Goal: Task Accomplishment & Management: Manage account settings

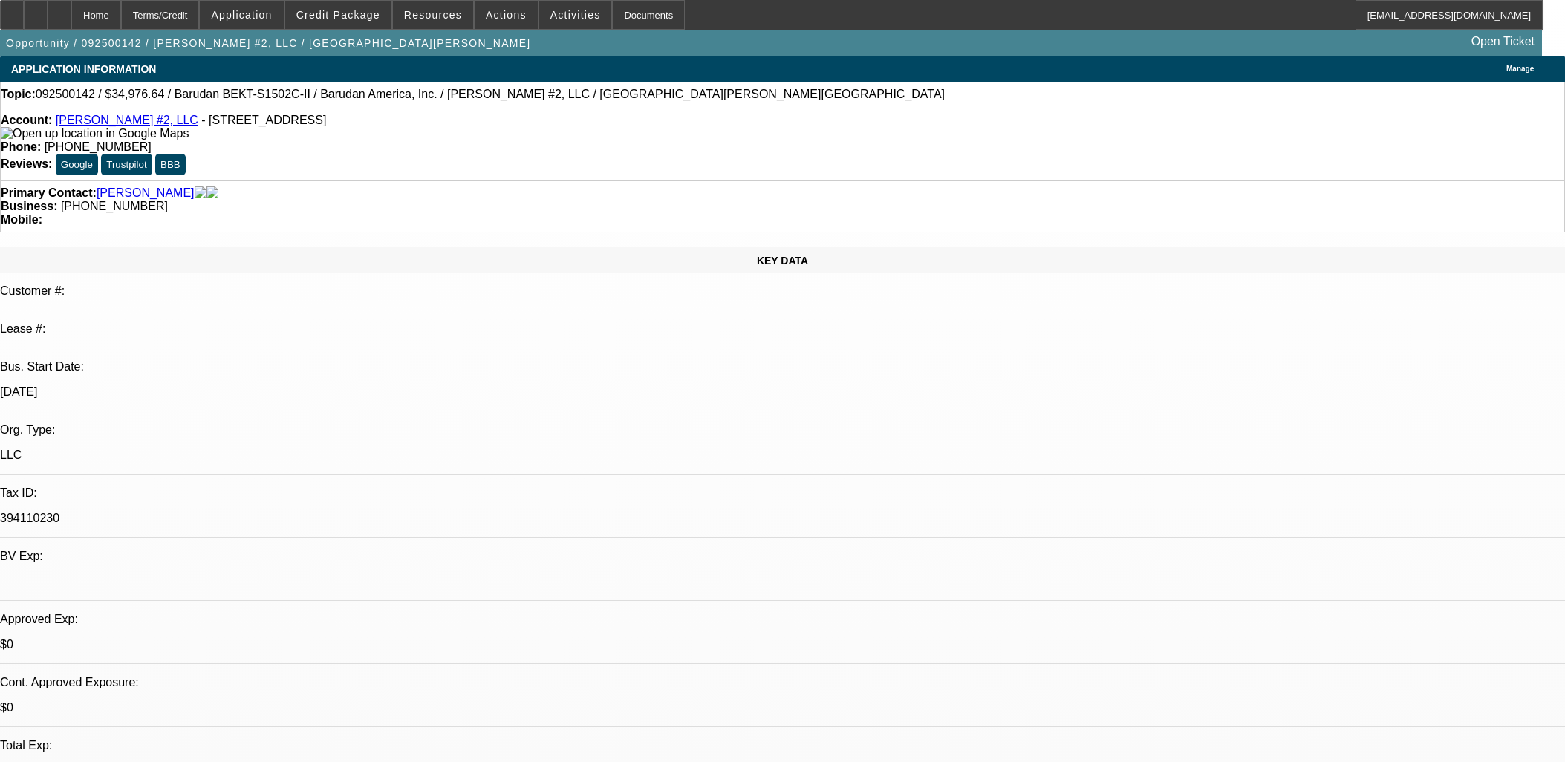
select select "0"
select select "2"
select select "0.1"
select select "4"
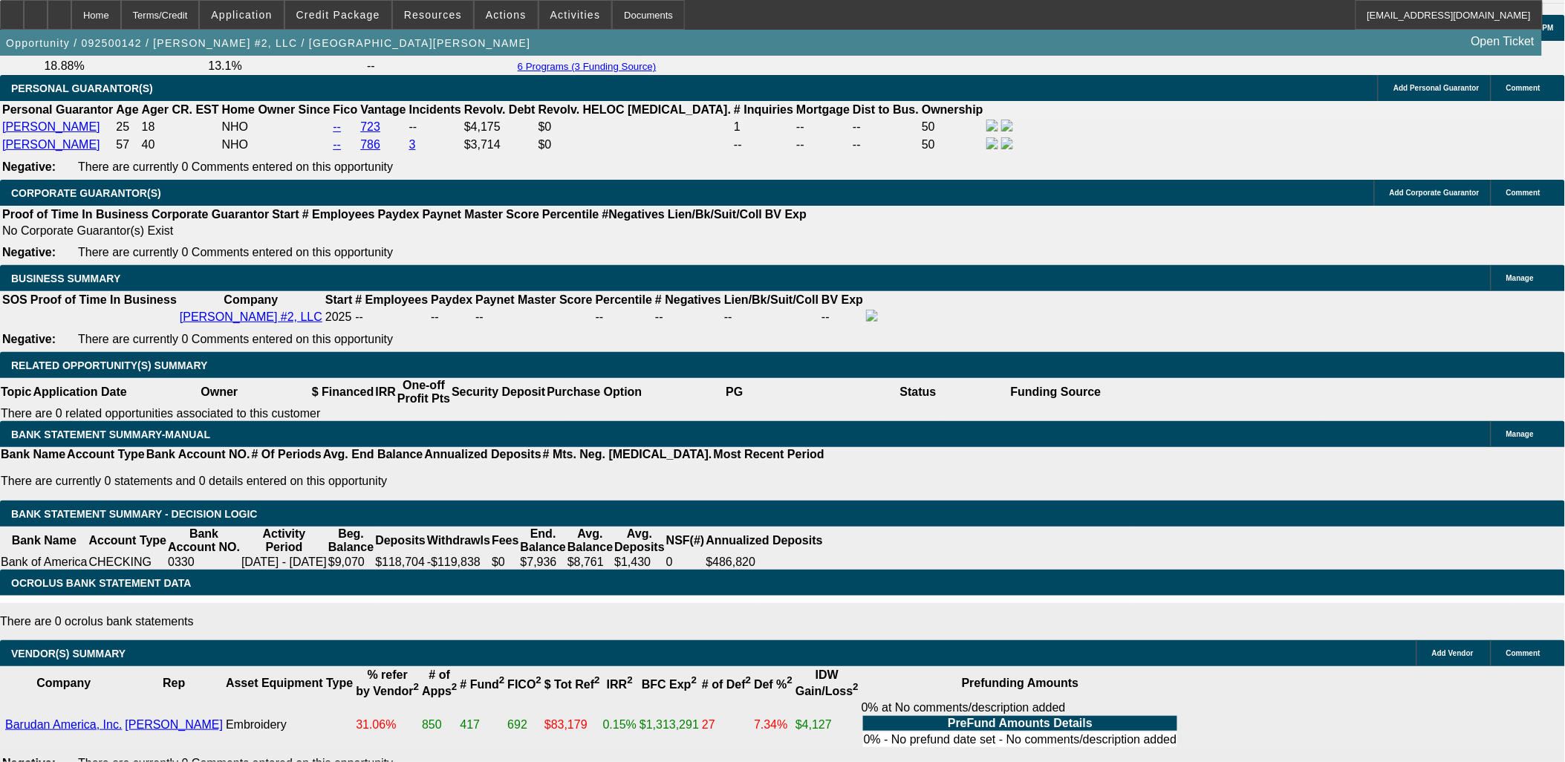
scroll to position [2307, 0]
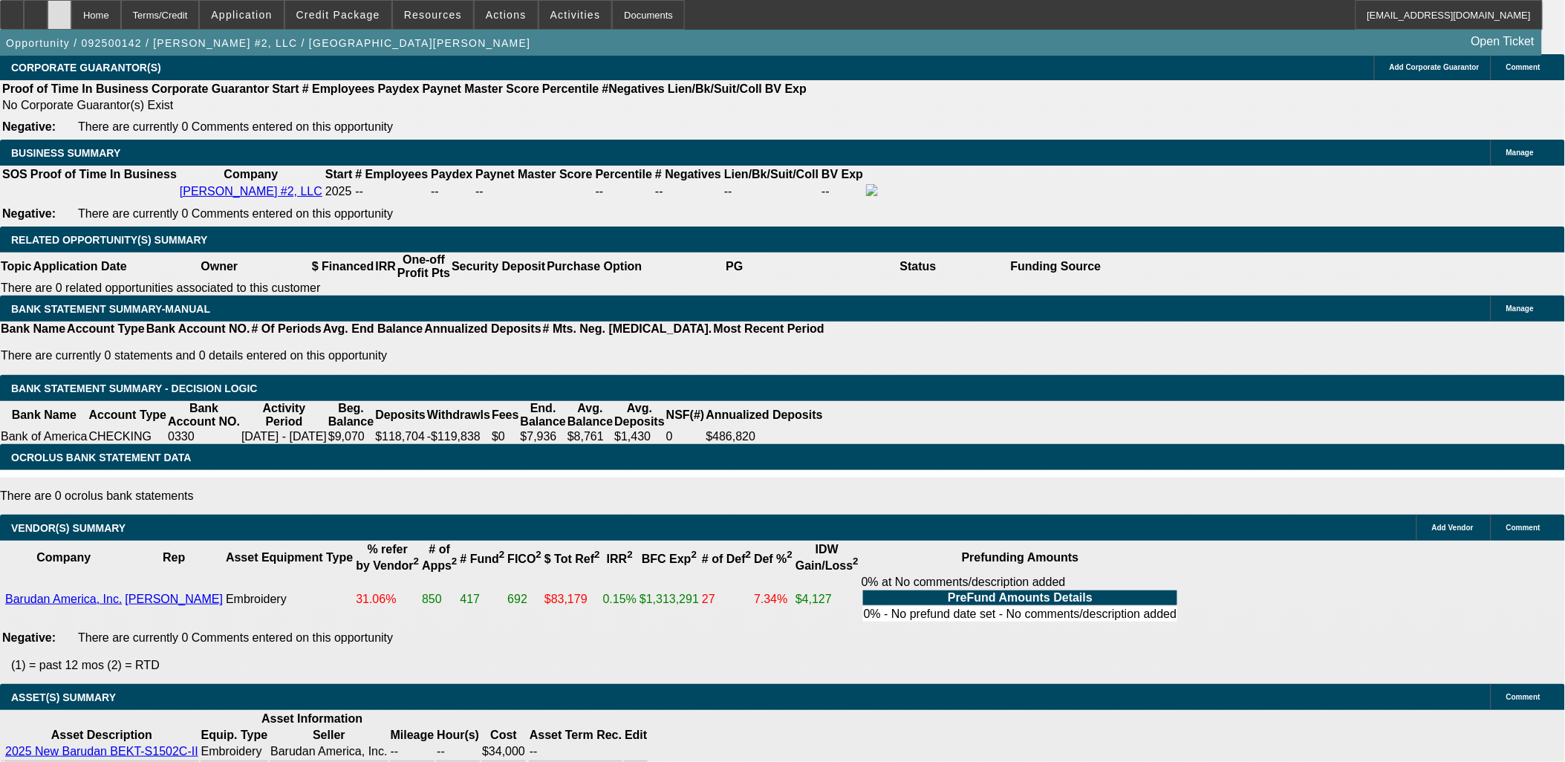
click at [71, 21] on div at bounding box center [60, 15] width 24 height 30
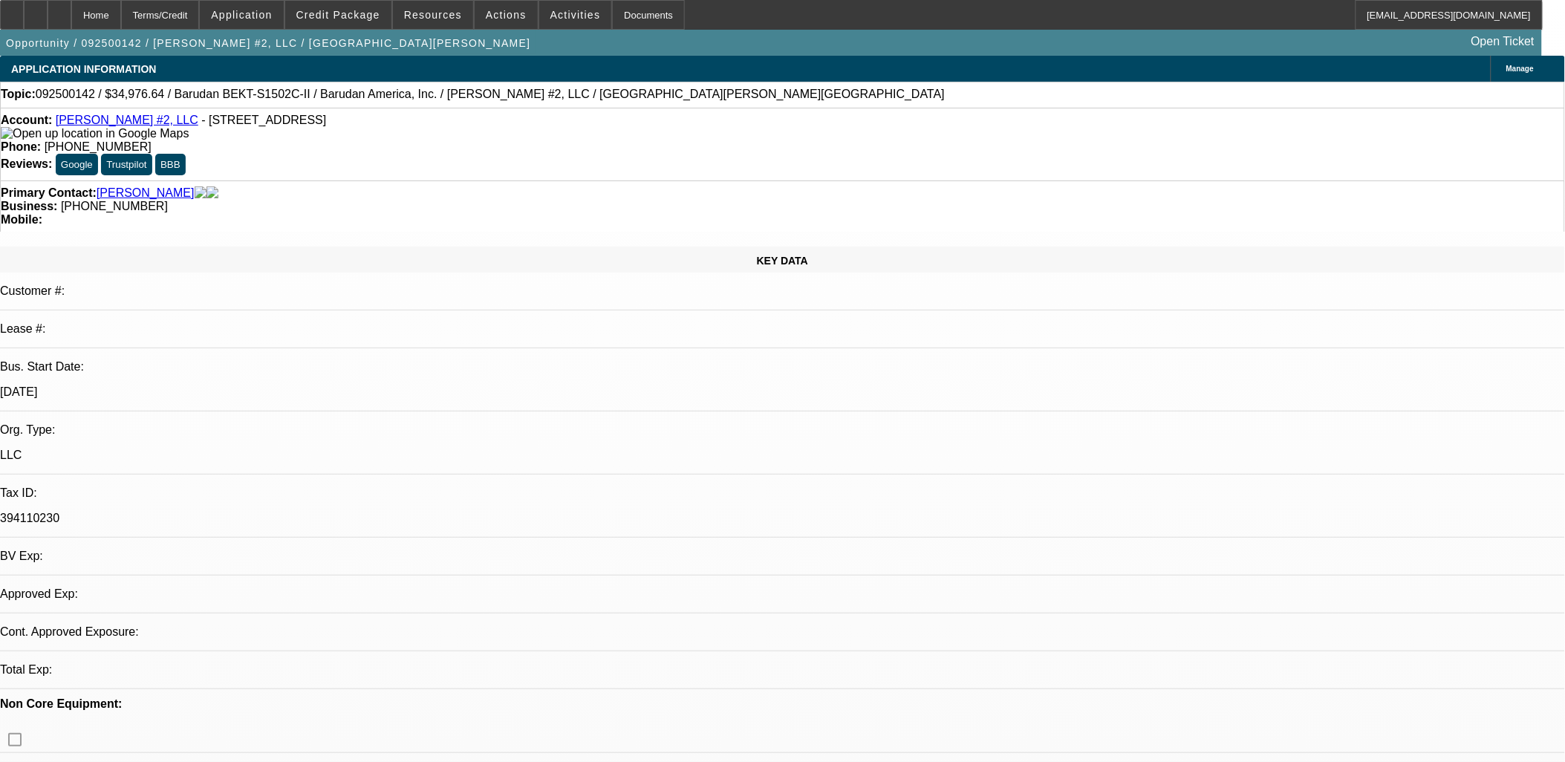
select select "0"
select select "2"
select select "0.1"
select select "1"
select select "2"
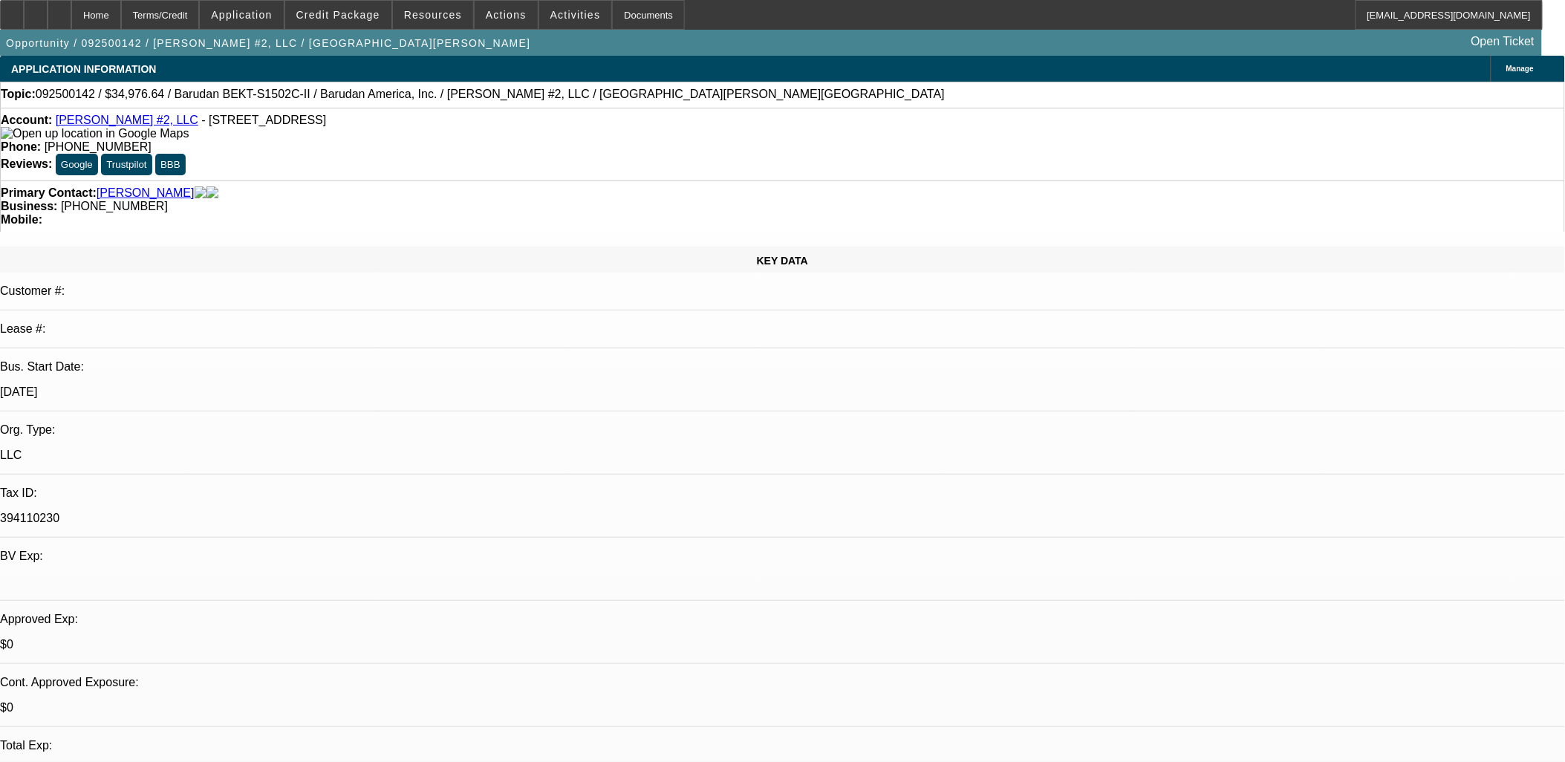
select select "4"
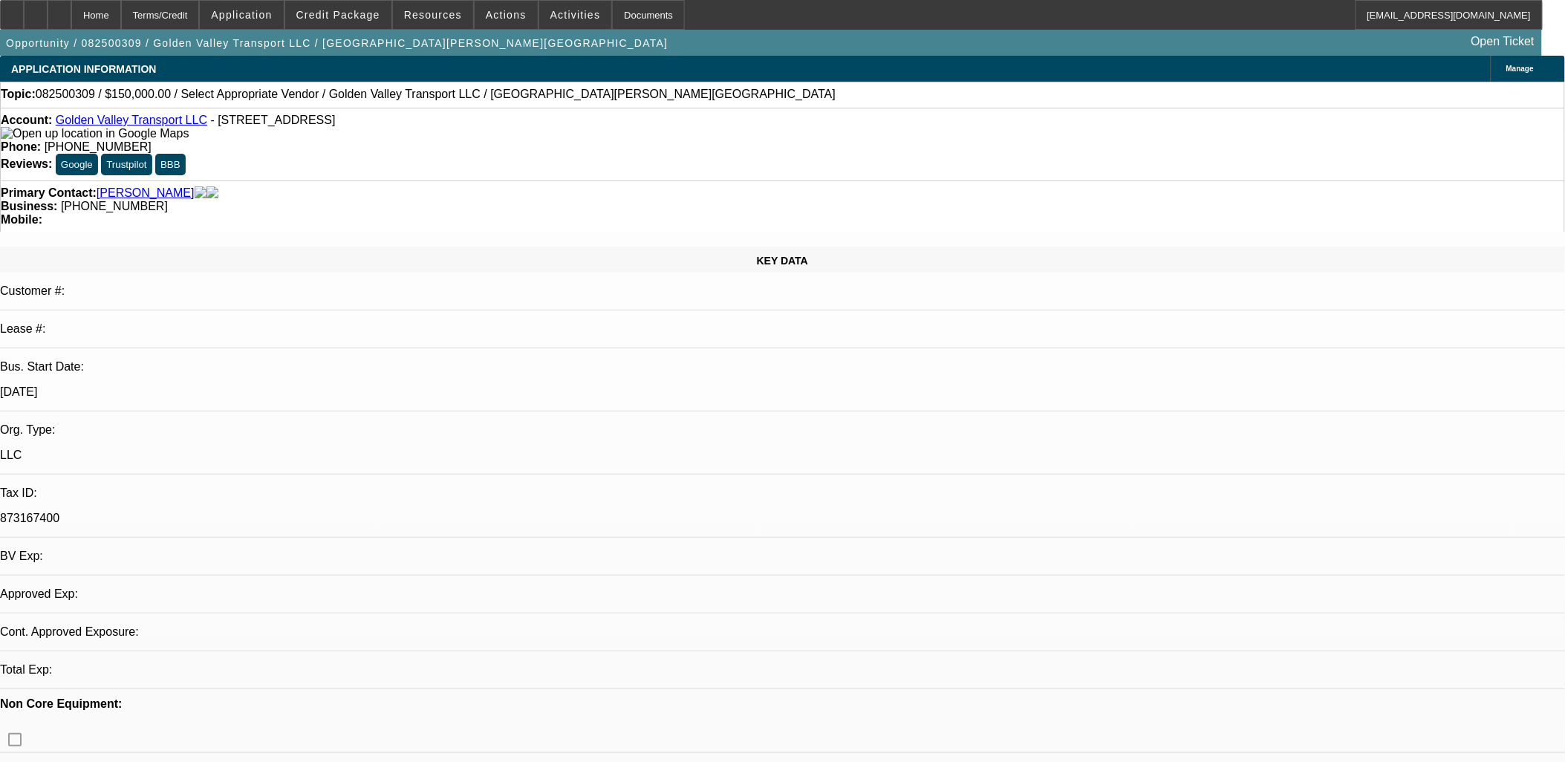
select select "0"
select select "2"
select select "0.1"
select select "1"
select select "2"
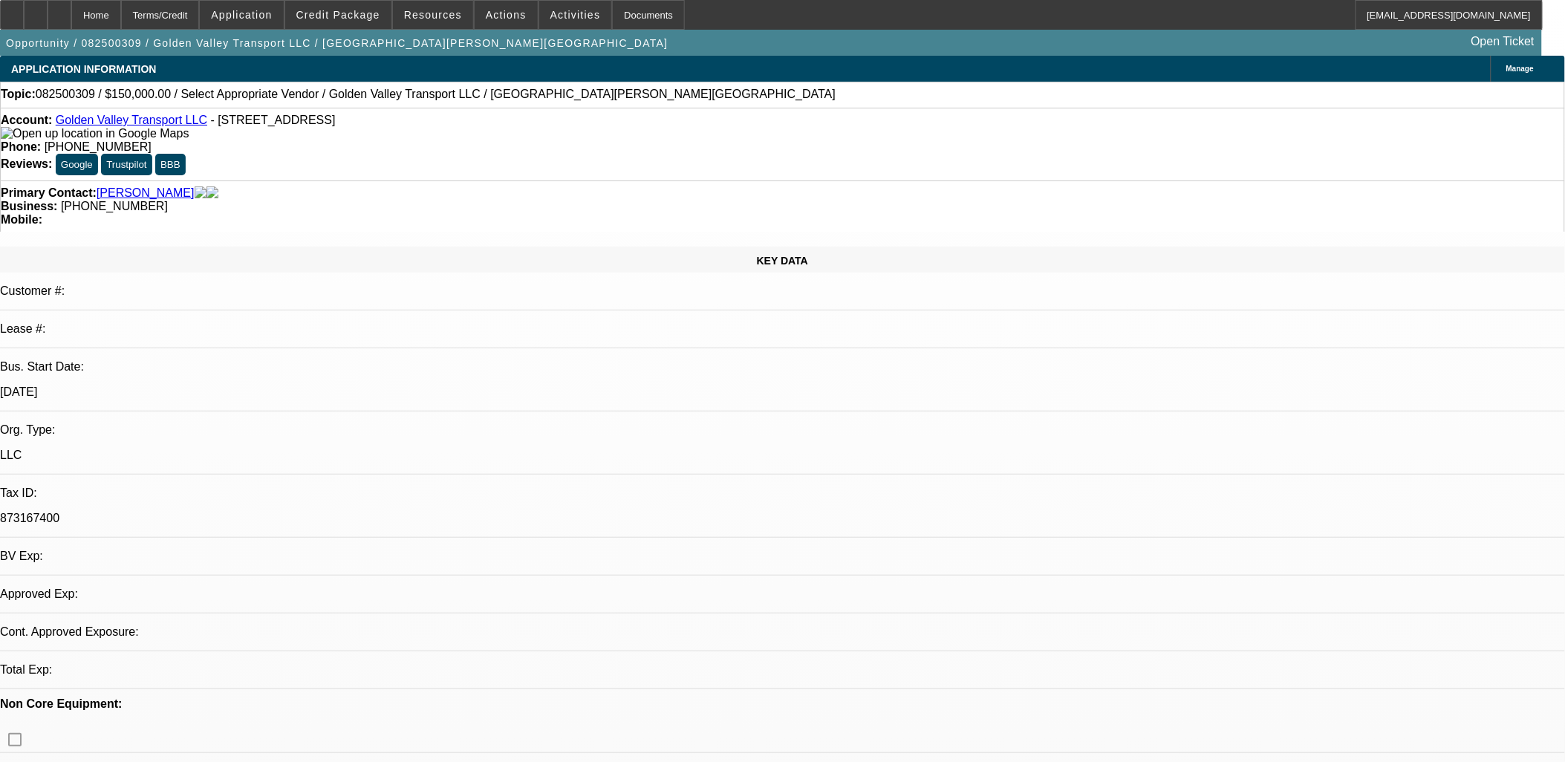
select select "4"
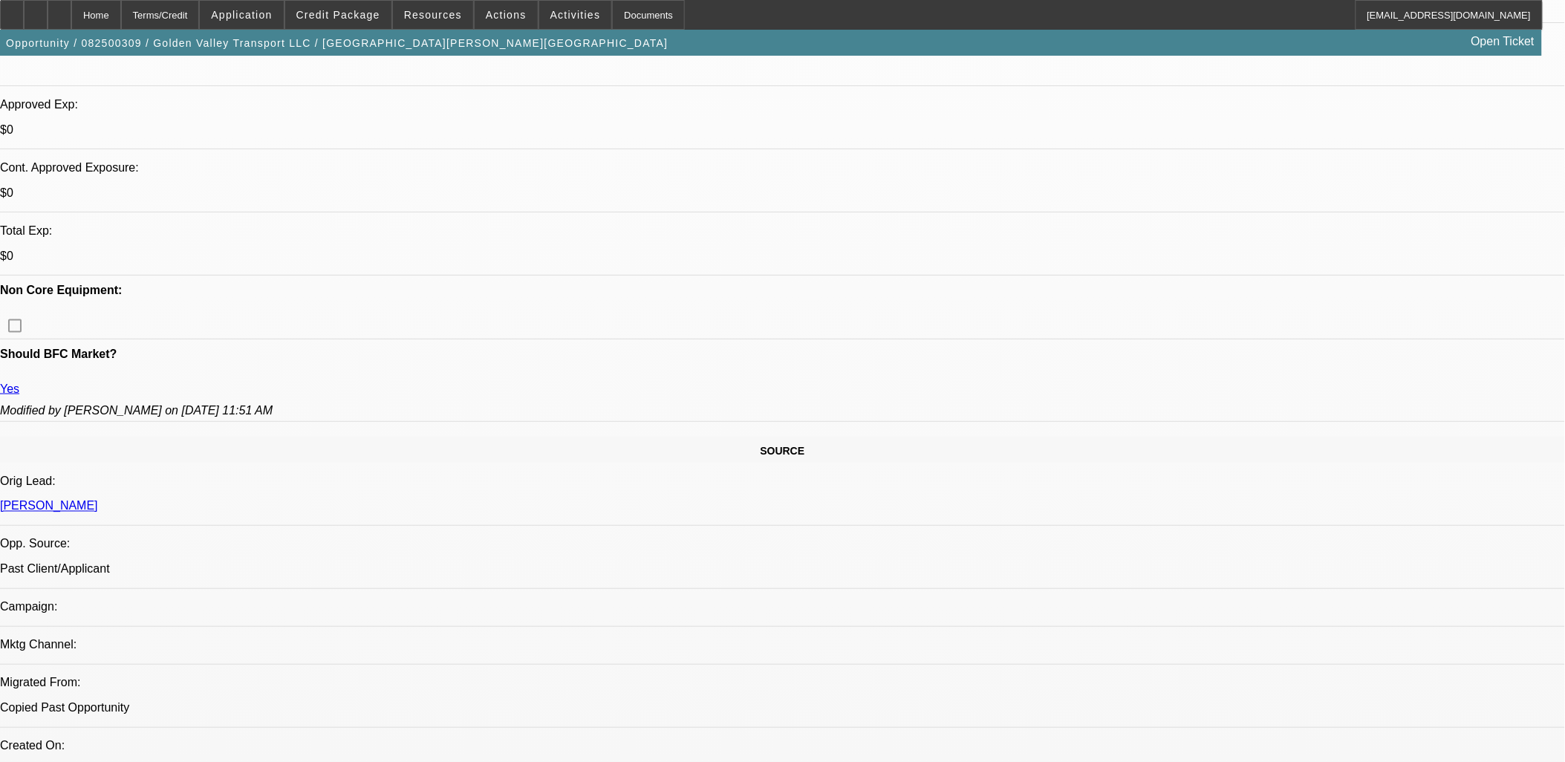
scroll to position [495, 0]
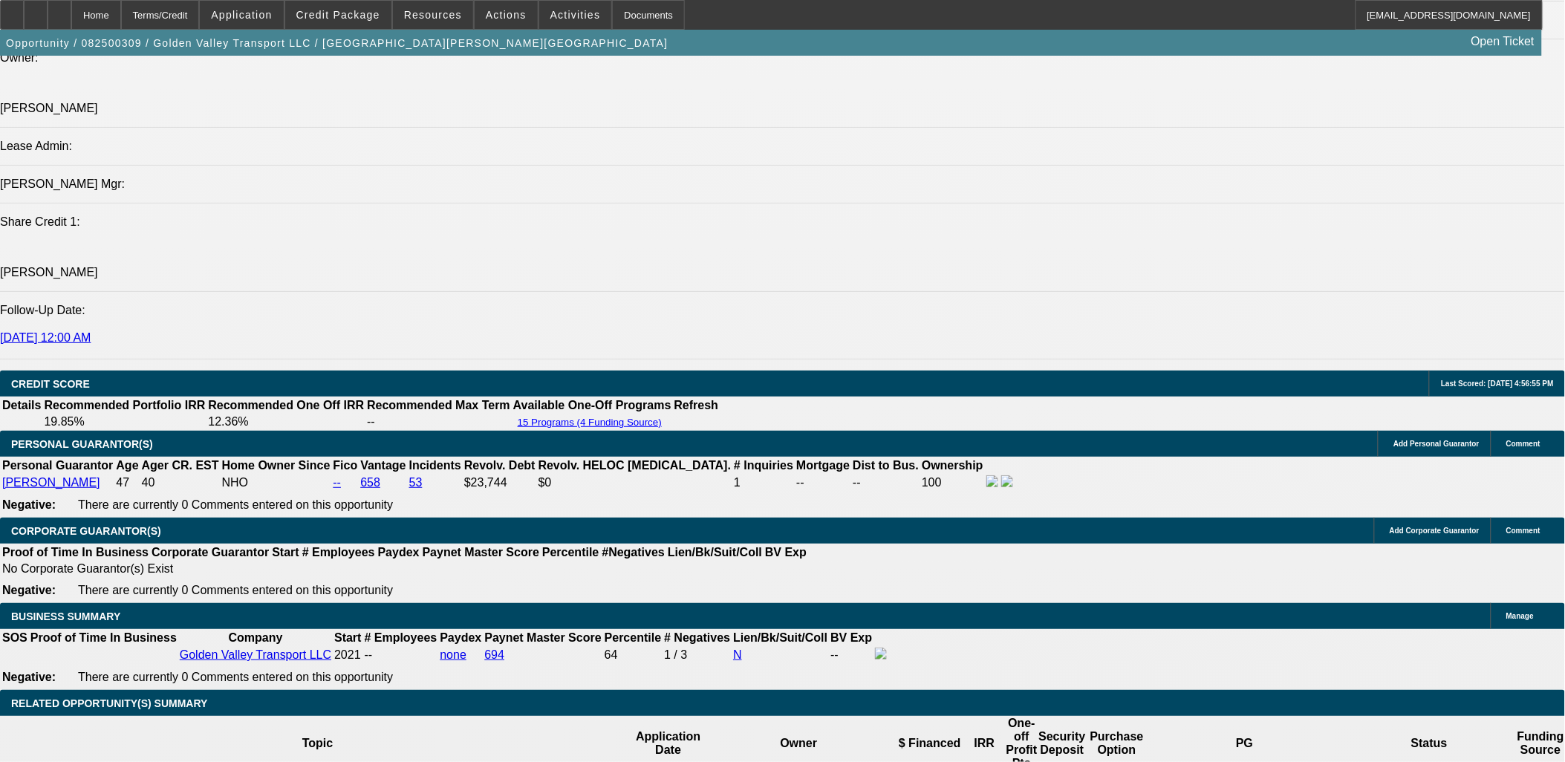
scroll to position [1898, 0]
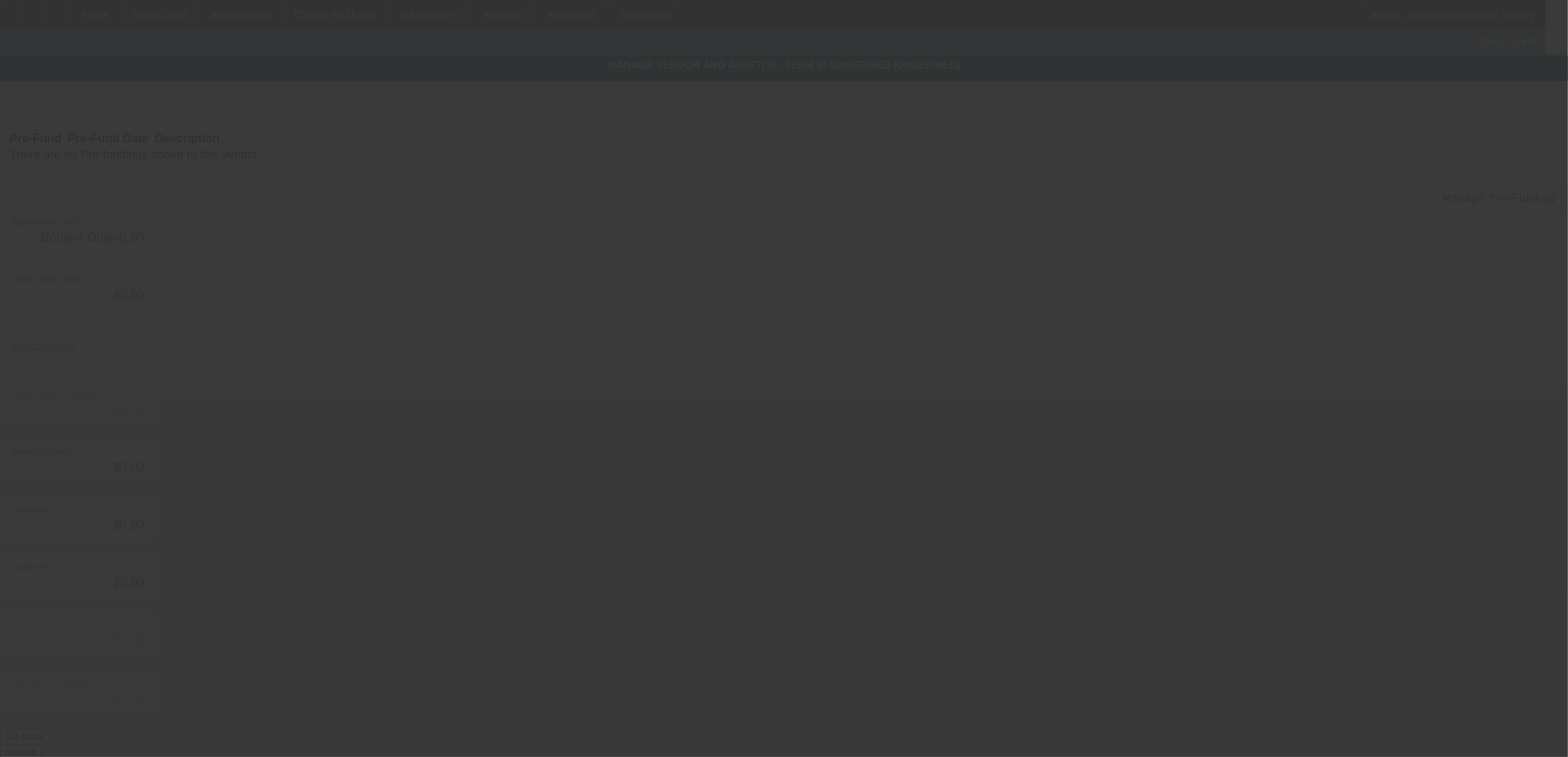
type input "$150,000.00"
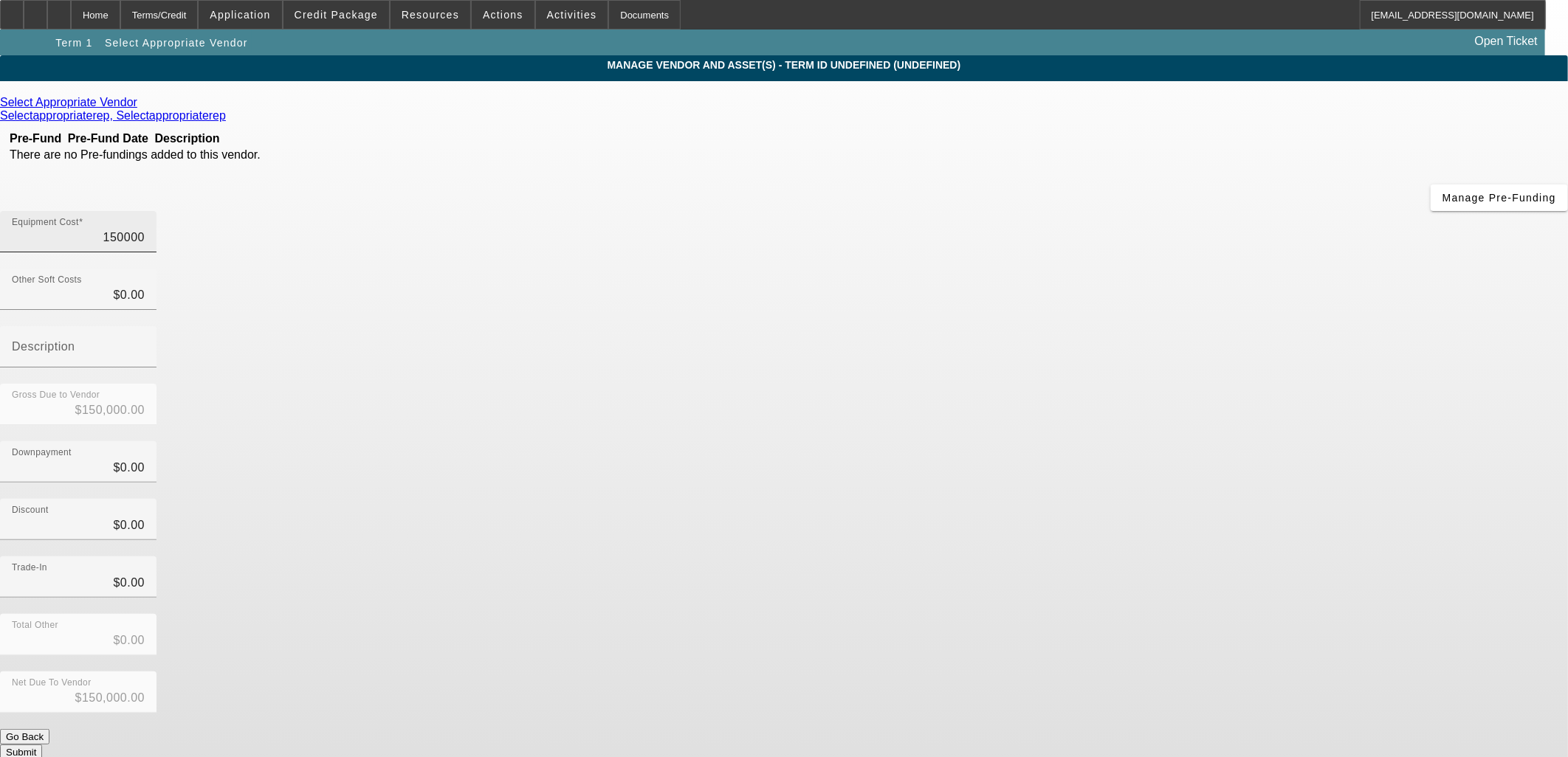
click at [145, 228] on input "150000" at bounding box center [78, 237] width 133 height 18
type input "1"
type input "$1.00"
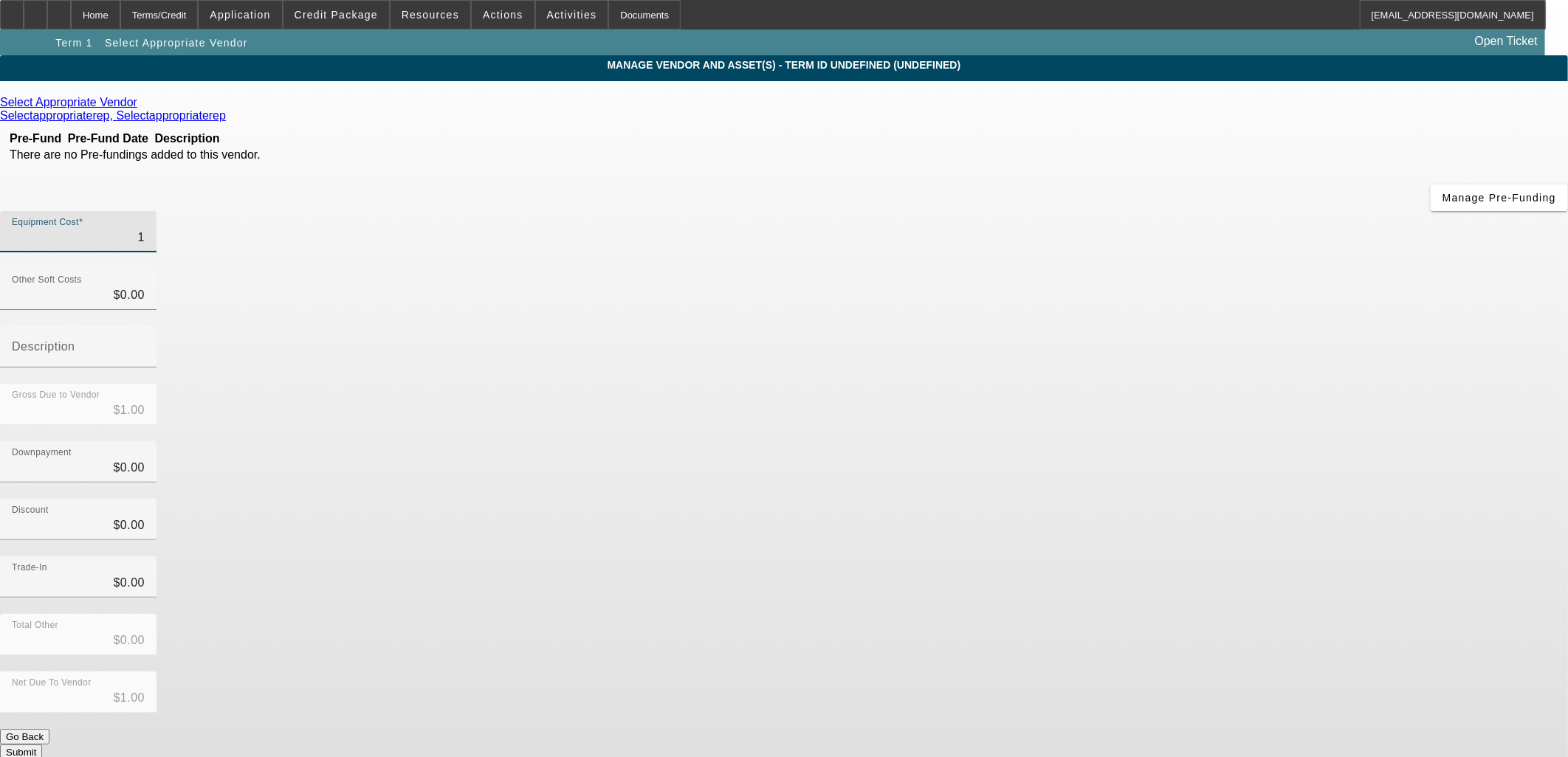
type input "12"
type input "$12.00"
type input "125"
type input "$125.00"
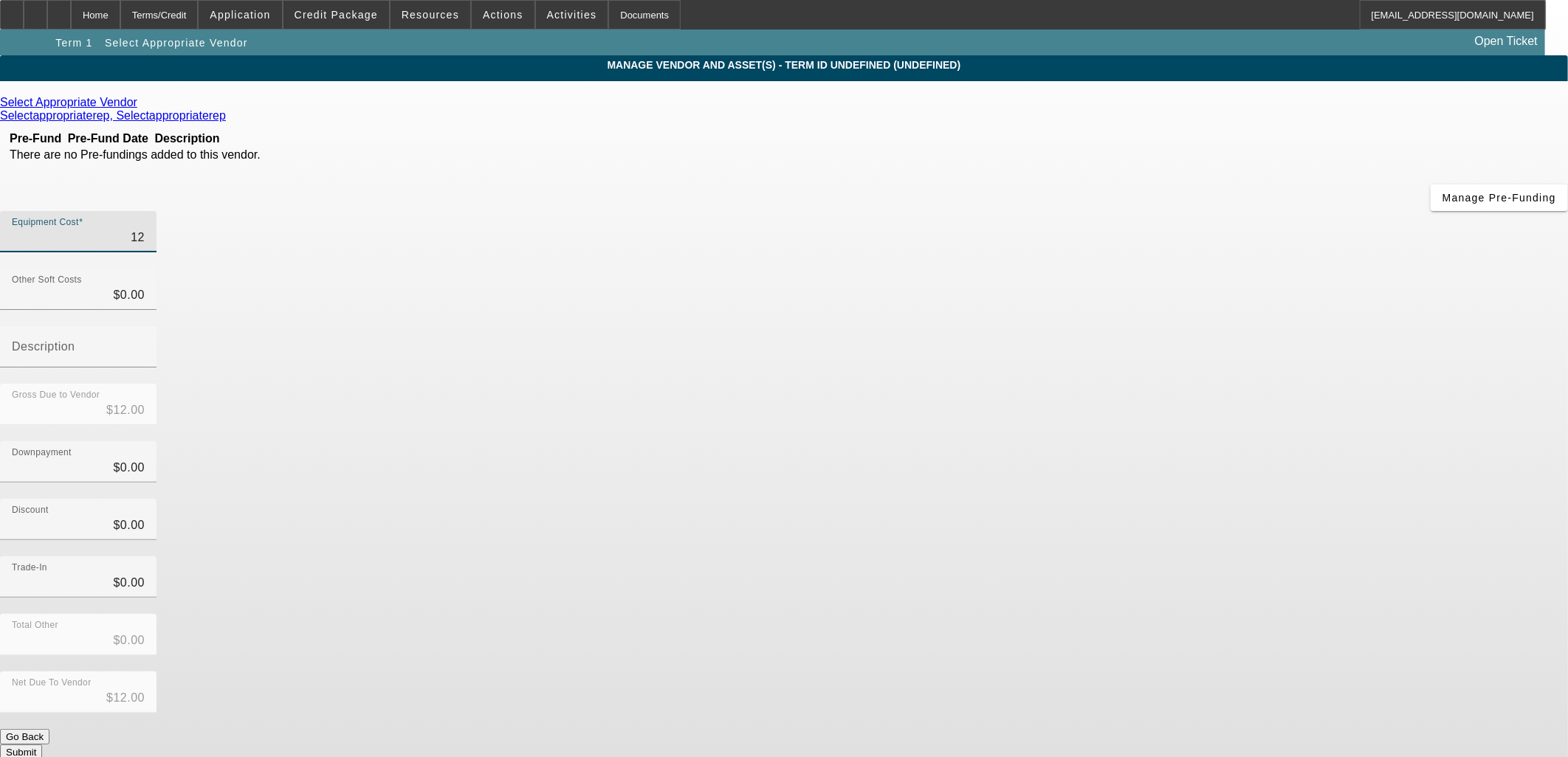
type input "$125.00"
type input "1250"
type input "$1,250.00"
type input "12500"
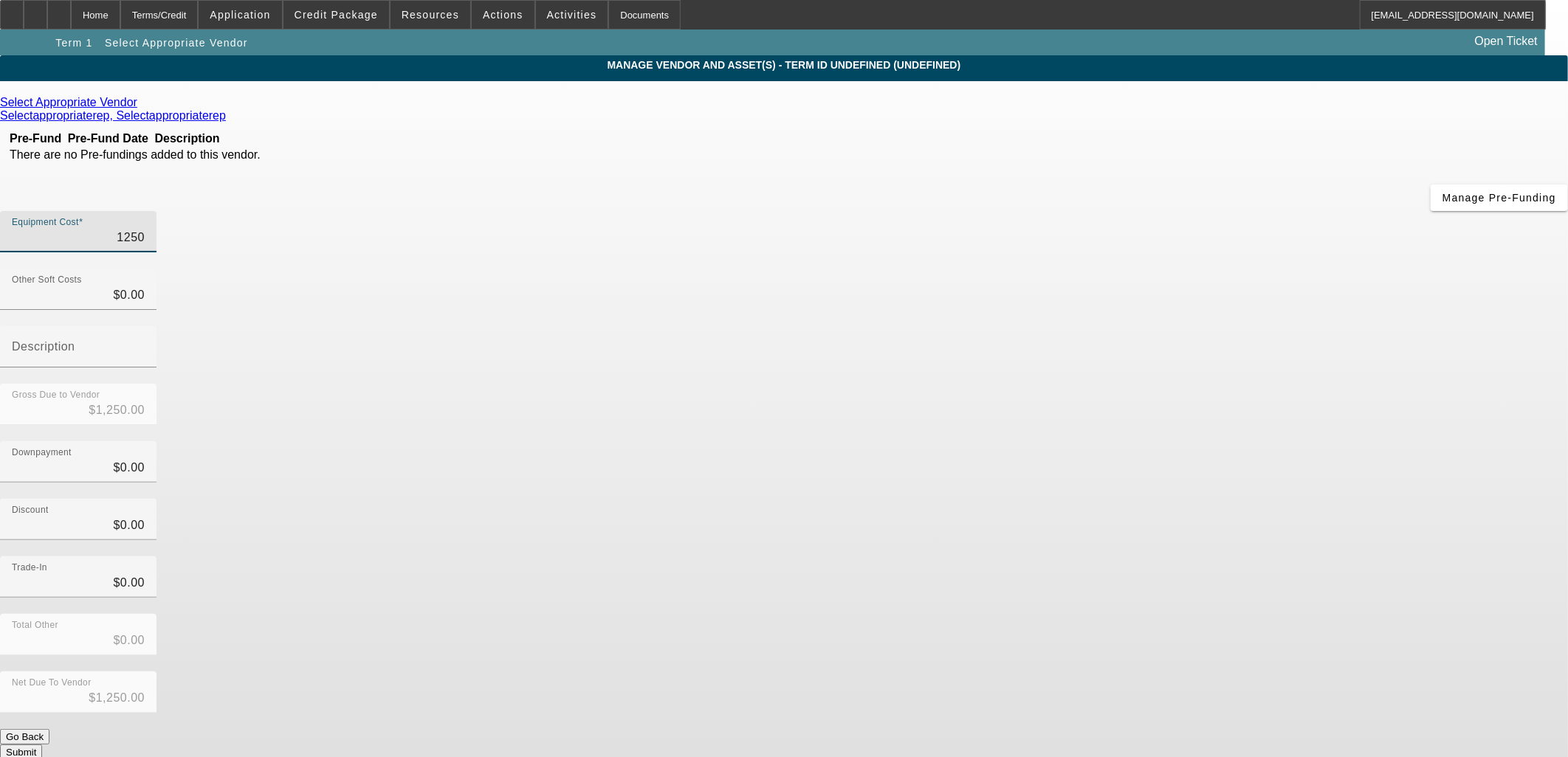
type input "$12,500.00"
type input "125000"
type input "$125,000.00"
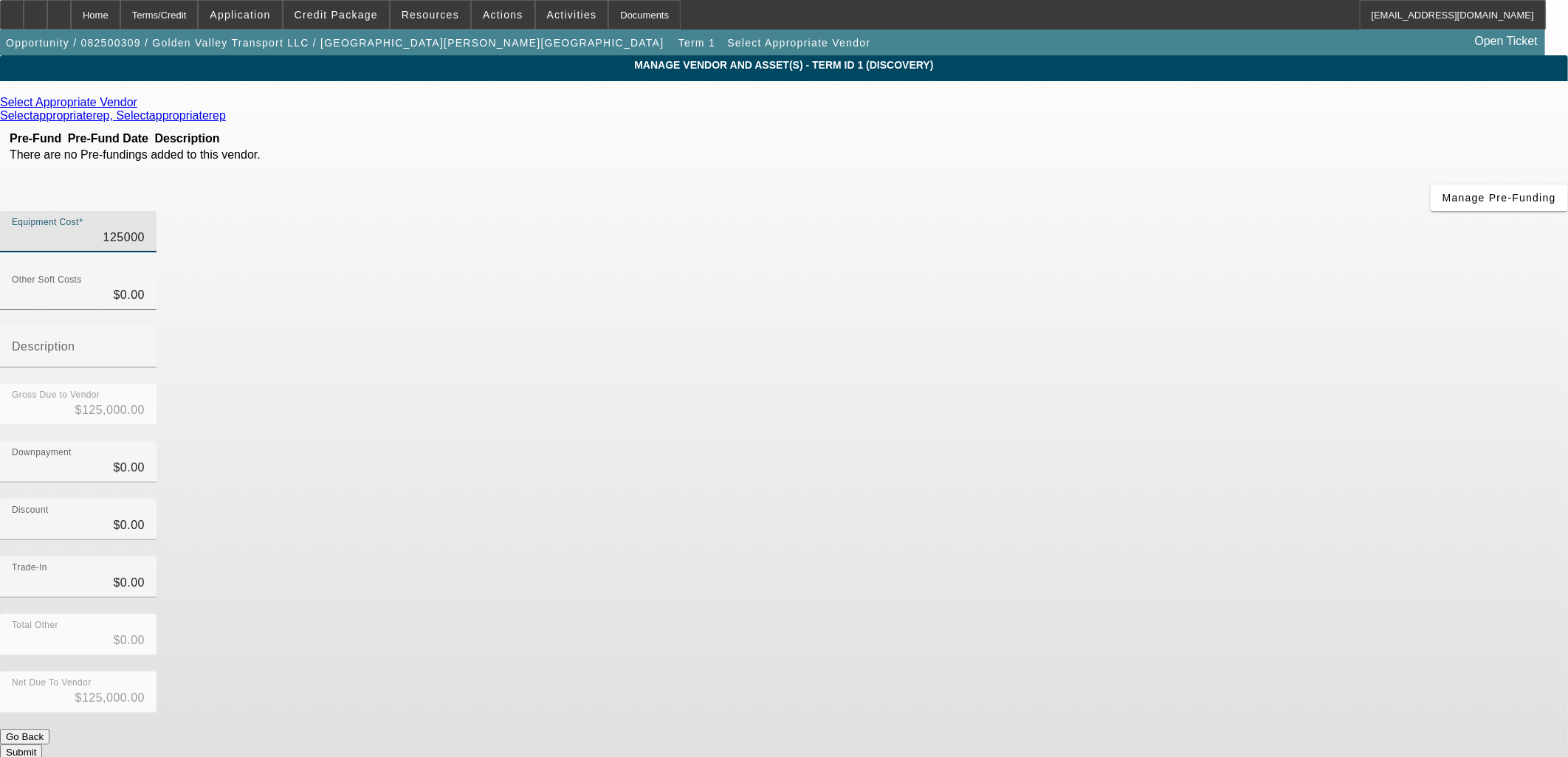
type input "$125,000.00"
click at [1209, 499] on div "Discount $0.00" at bounding box center [784, 528] width 1568 height 58
click at [42, 745] on button "Submit" at bounding box center [21, 753] width 42 height 16
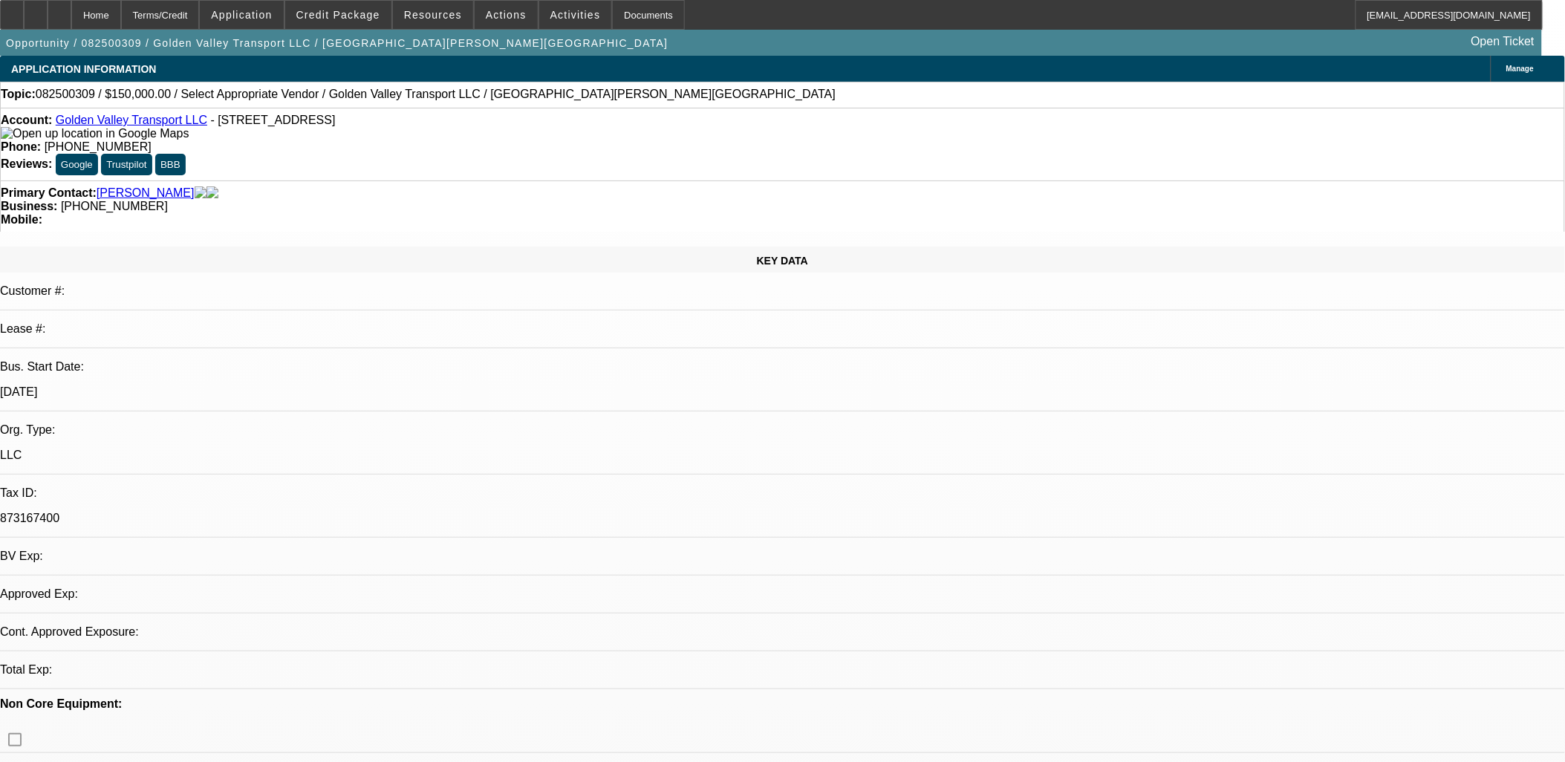
select select "0"
select select "2"
select select "0.1"
select select "4"
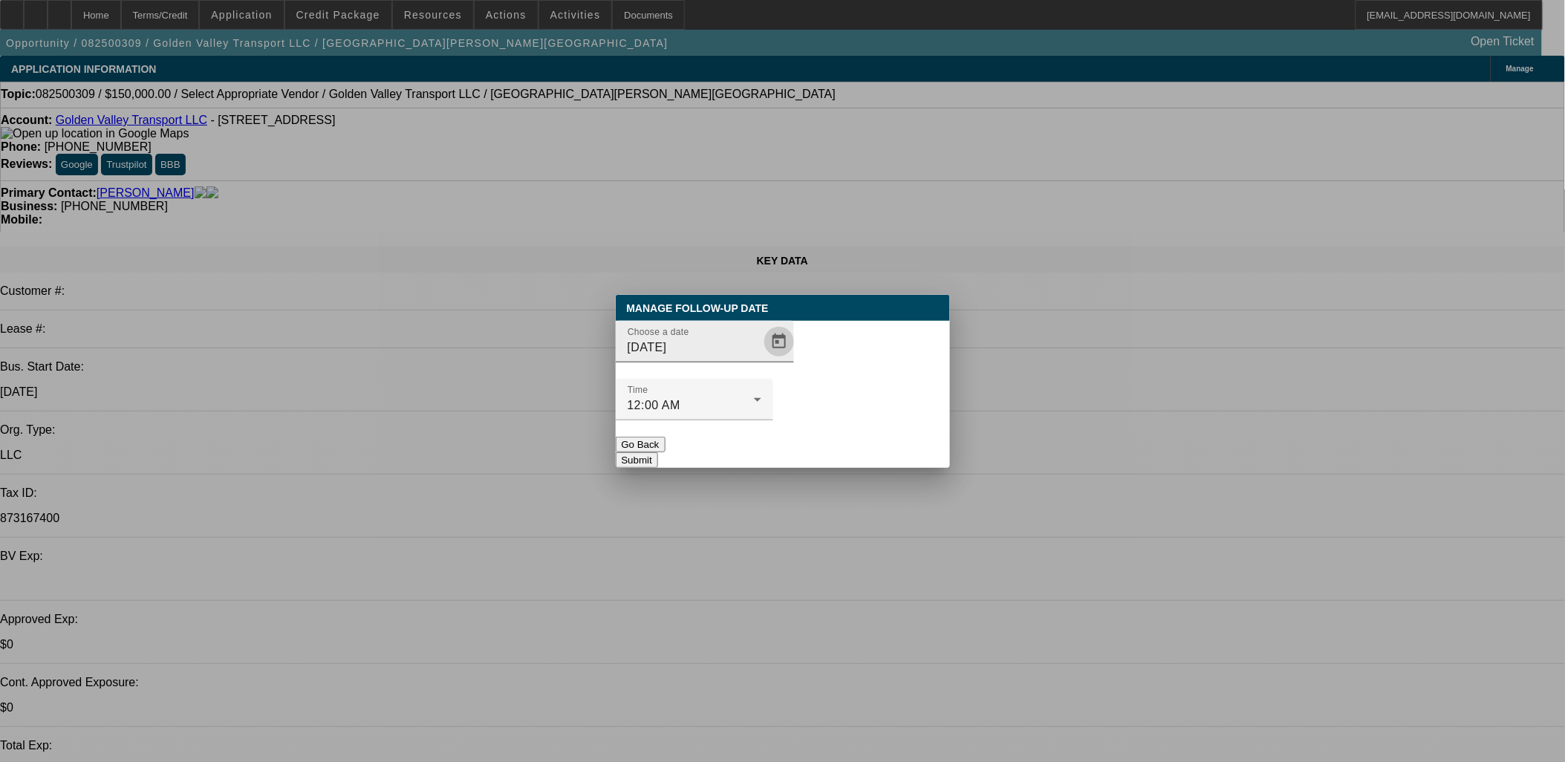
click at [761, 360] on span "Open calendar" at bounding box center [779, 342] width 36 height 36
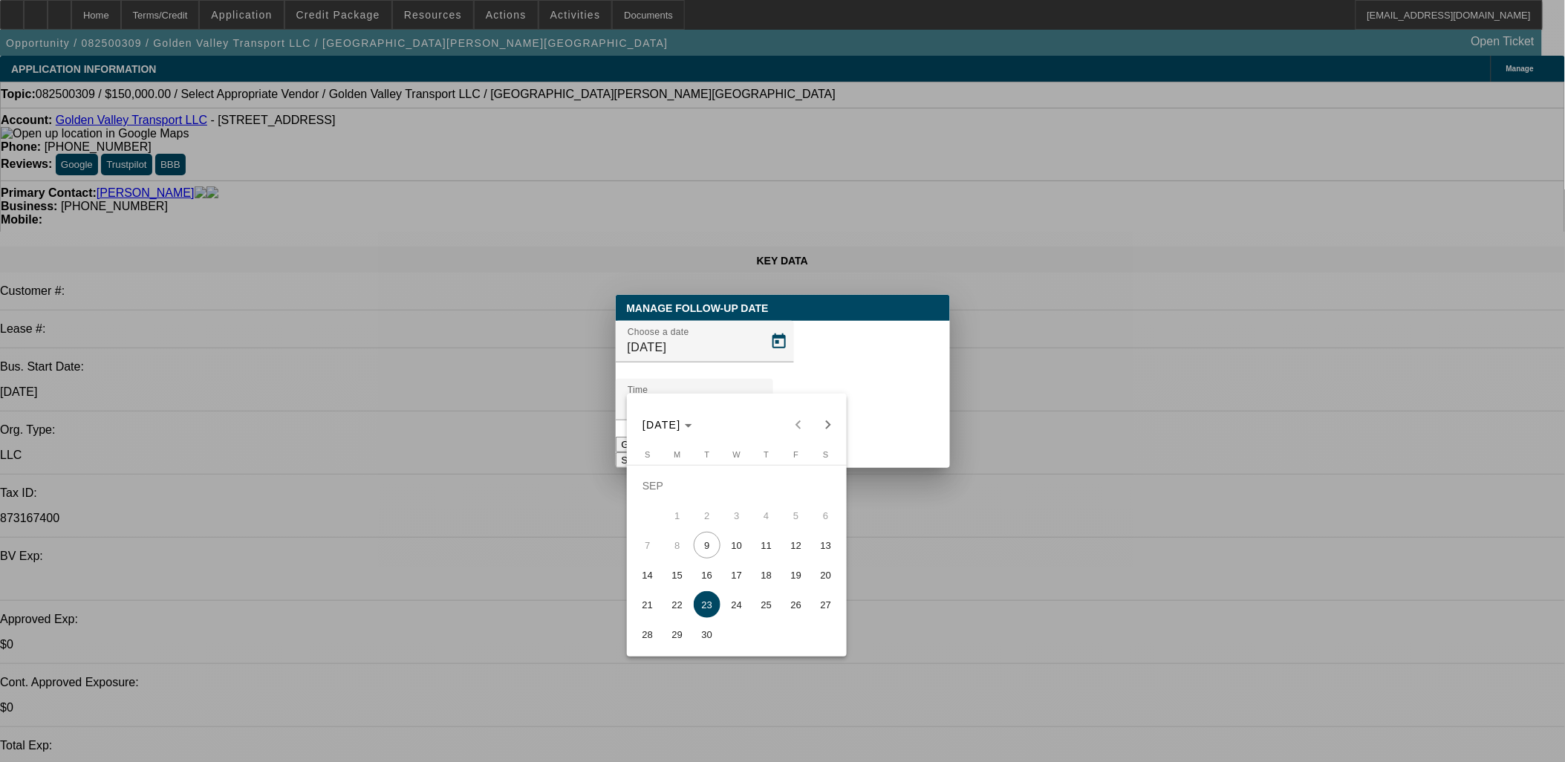
click at [770, 550] on span "11" at bounding box center [766, 545] width 27 height 27
type input "9/11/2025"
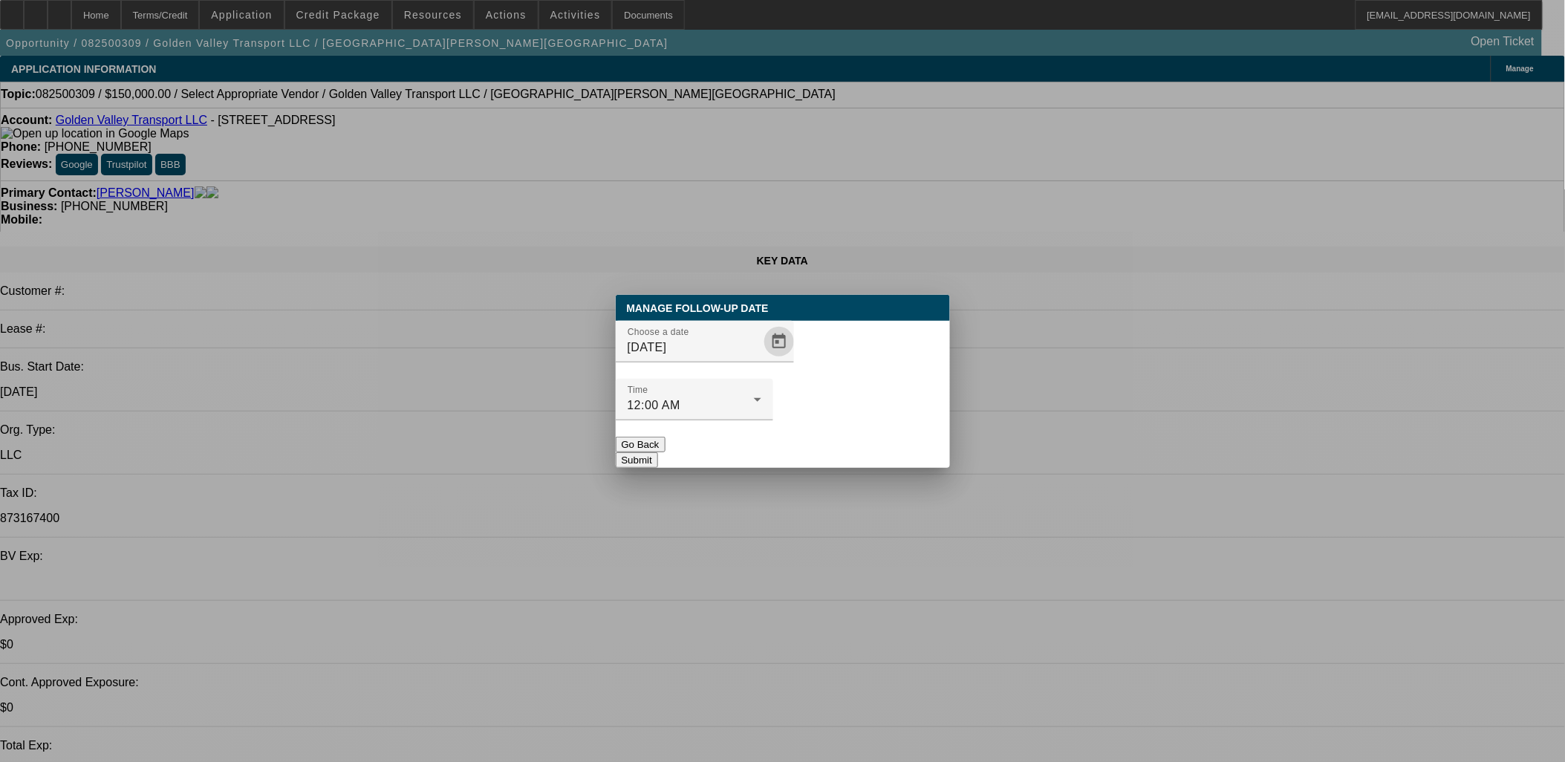
click at [658, 452] on button "Submit" at bounding box center [637, 460] width 42 height 16
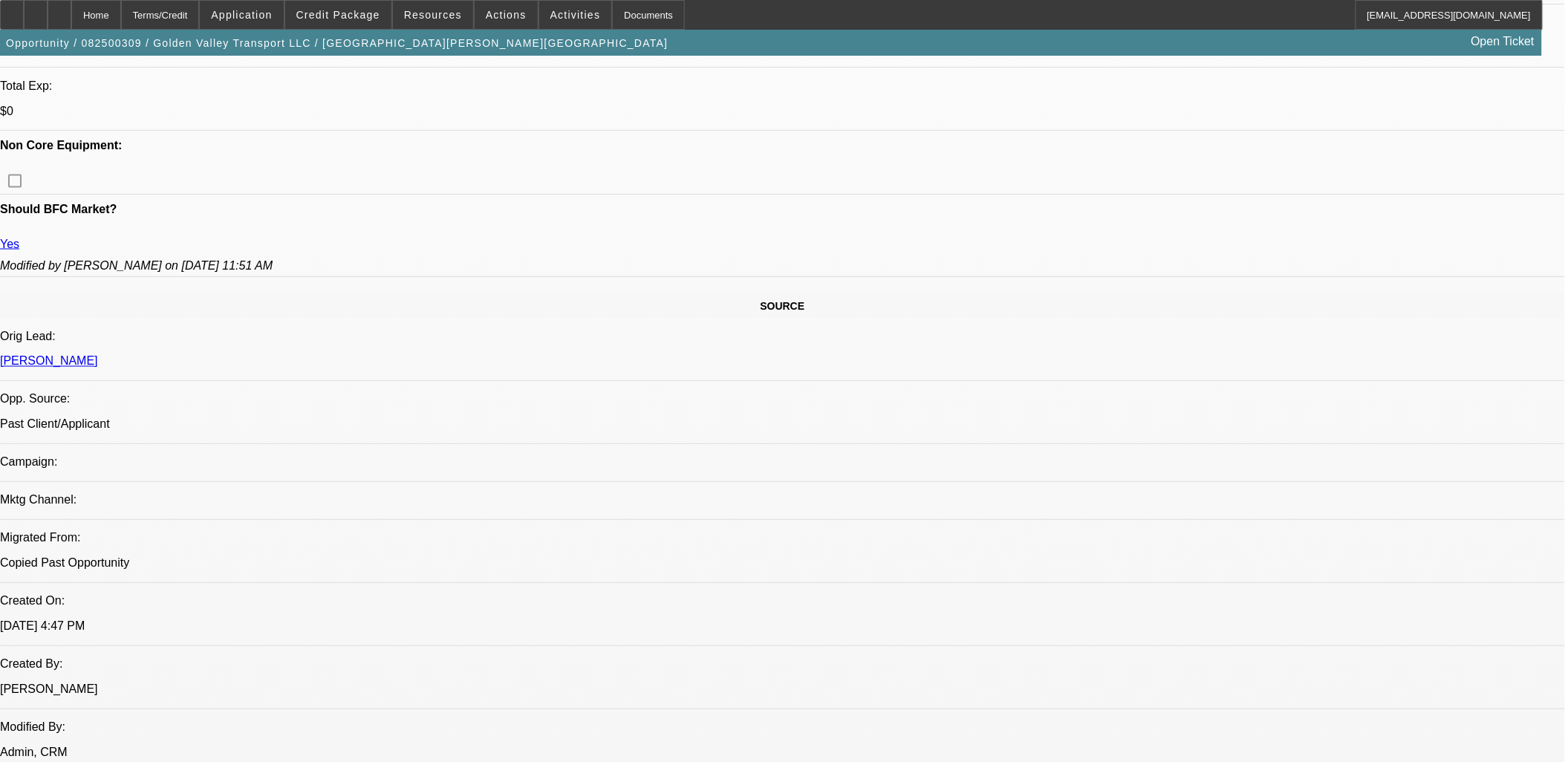
scroll to position [82, 0]
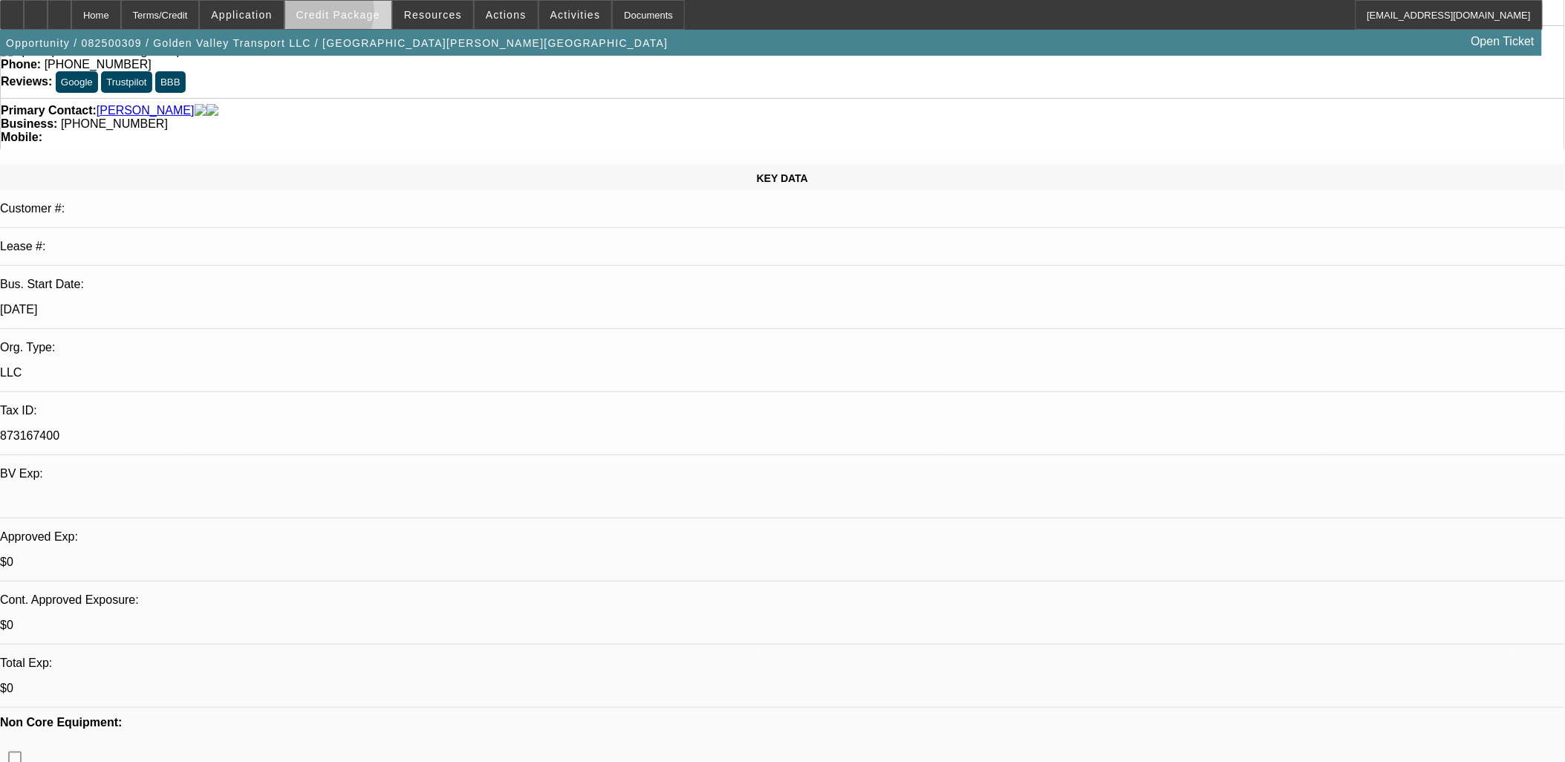
click at [350, 16] on span "Credit Package" at bounding box center [338, 15] width 84 height 12
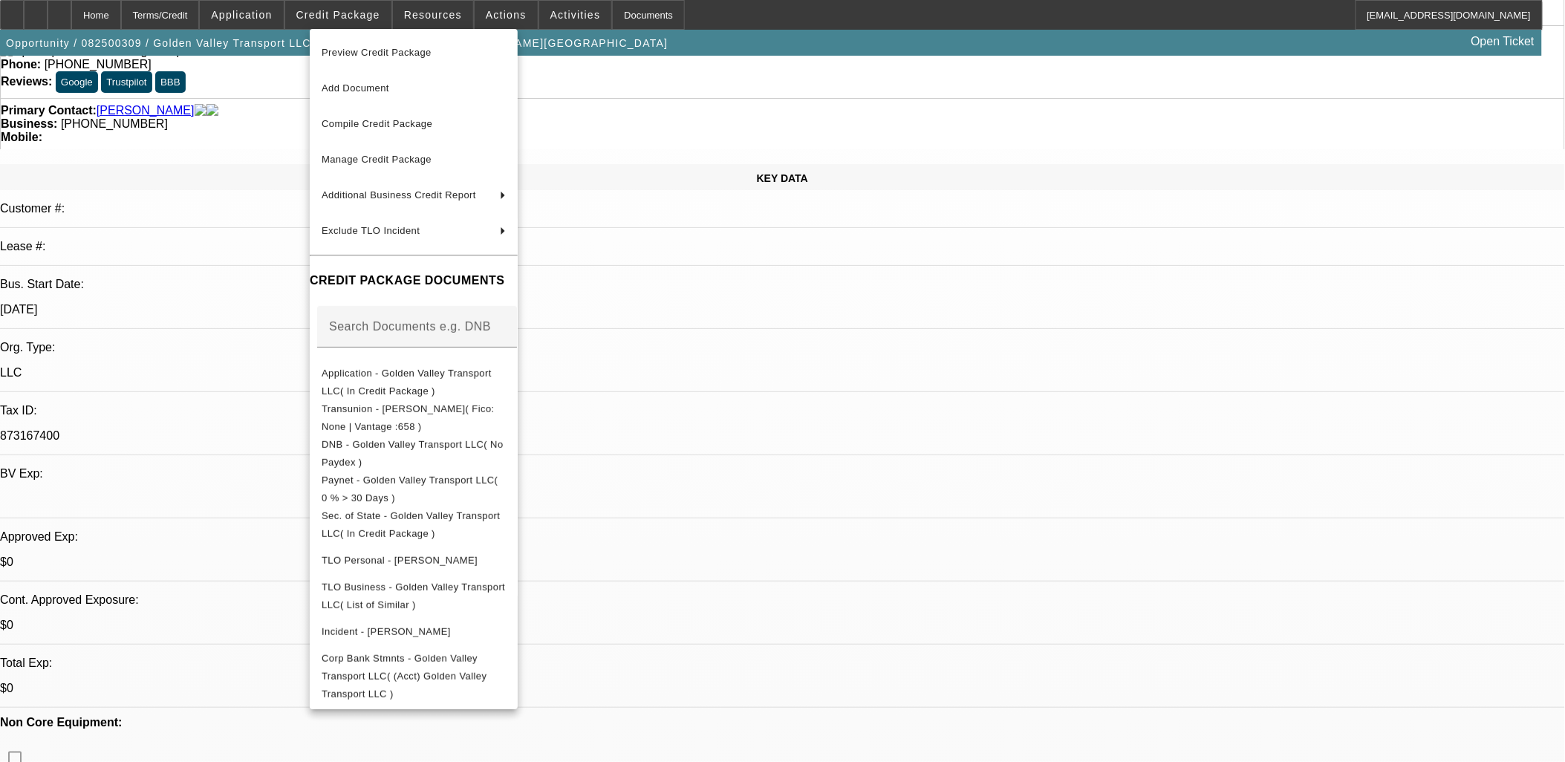
click at [871, 324] on div at bounding box center [782, 381] width 1565 height 762
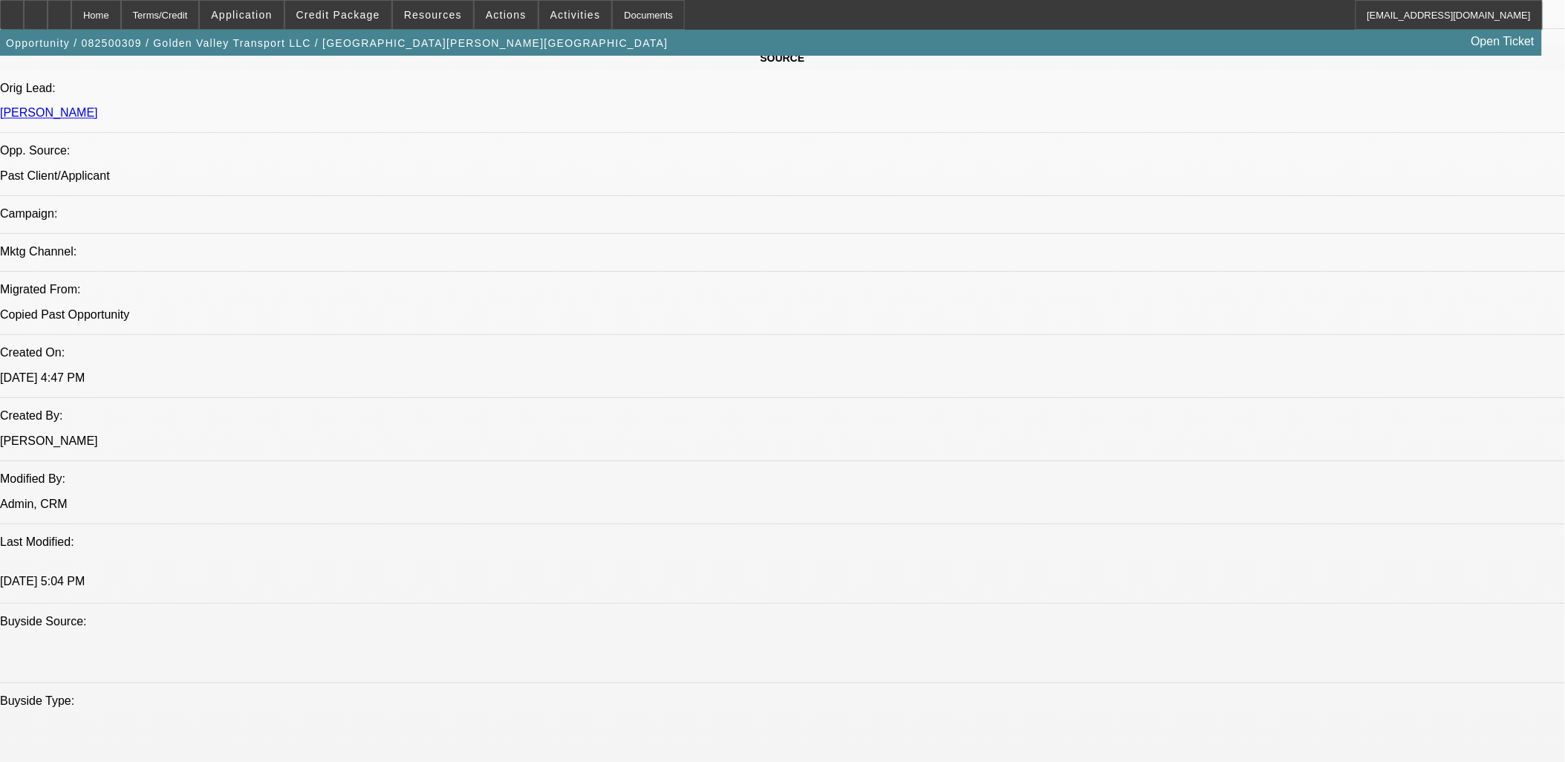
scroll to position [412, 0]
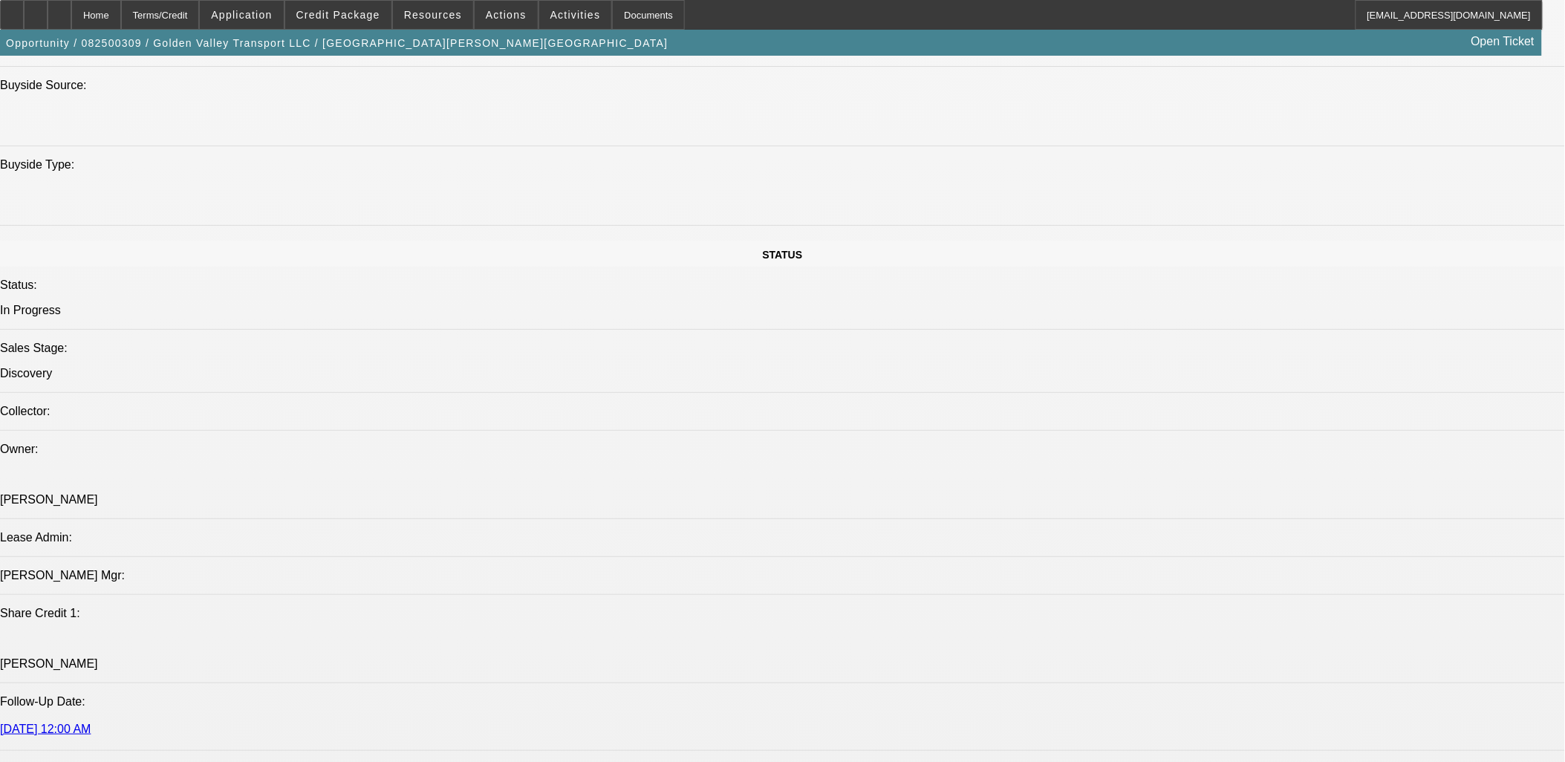
scroll to position [1816, 0]
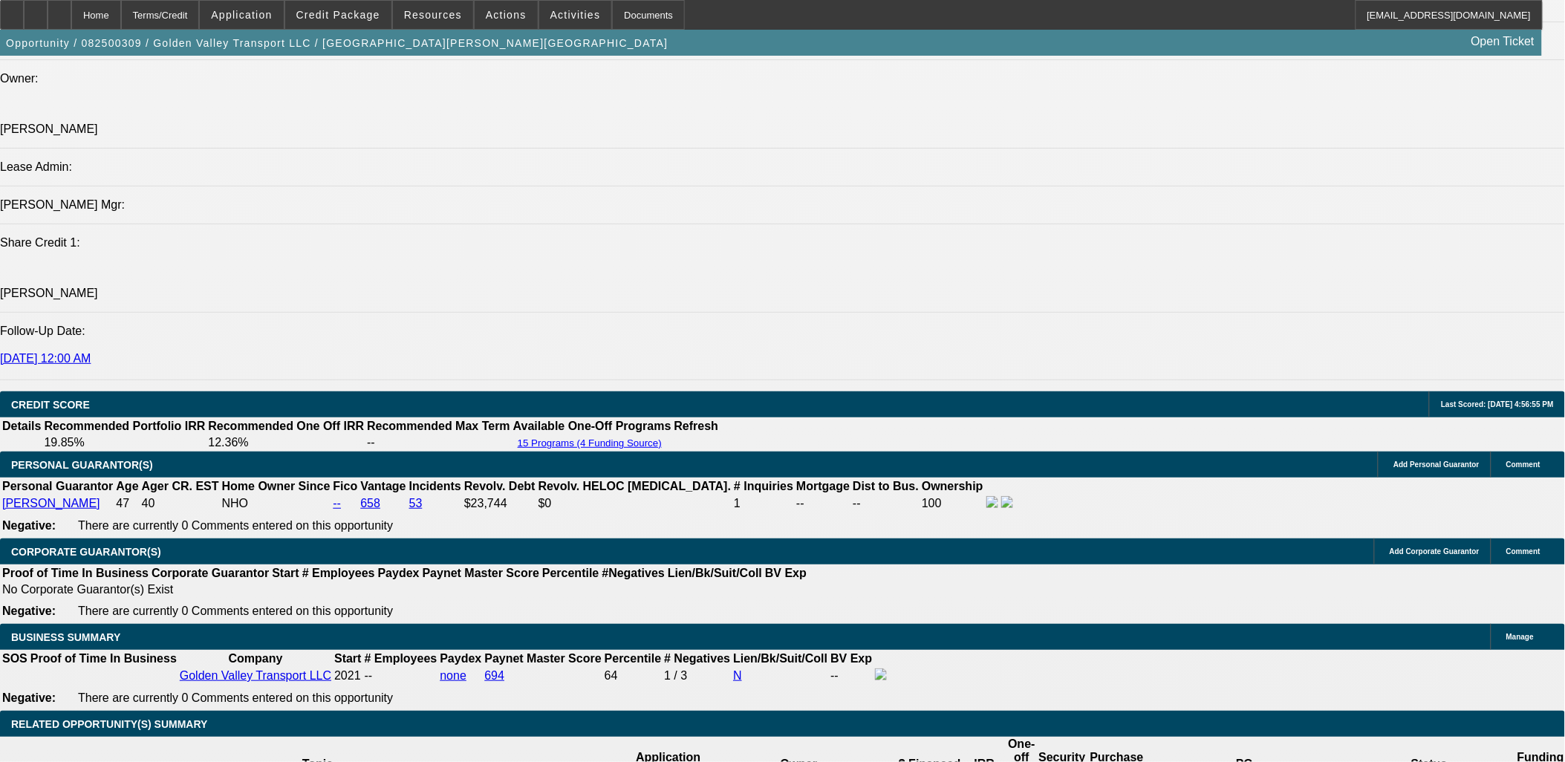
select select "0.2"
type input "$25,000.00"
type input "$3,910.04"
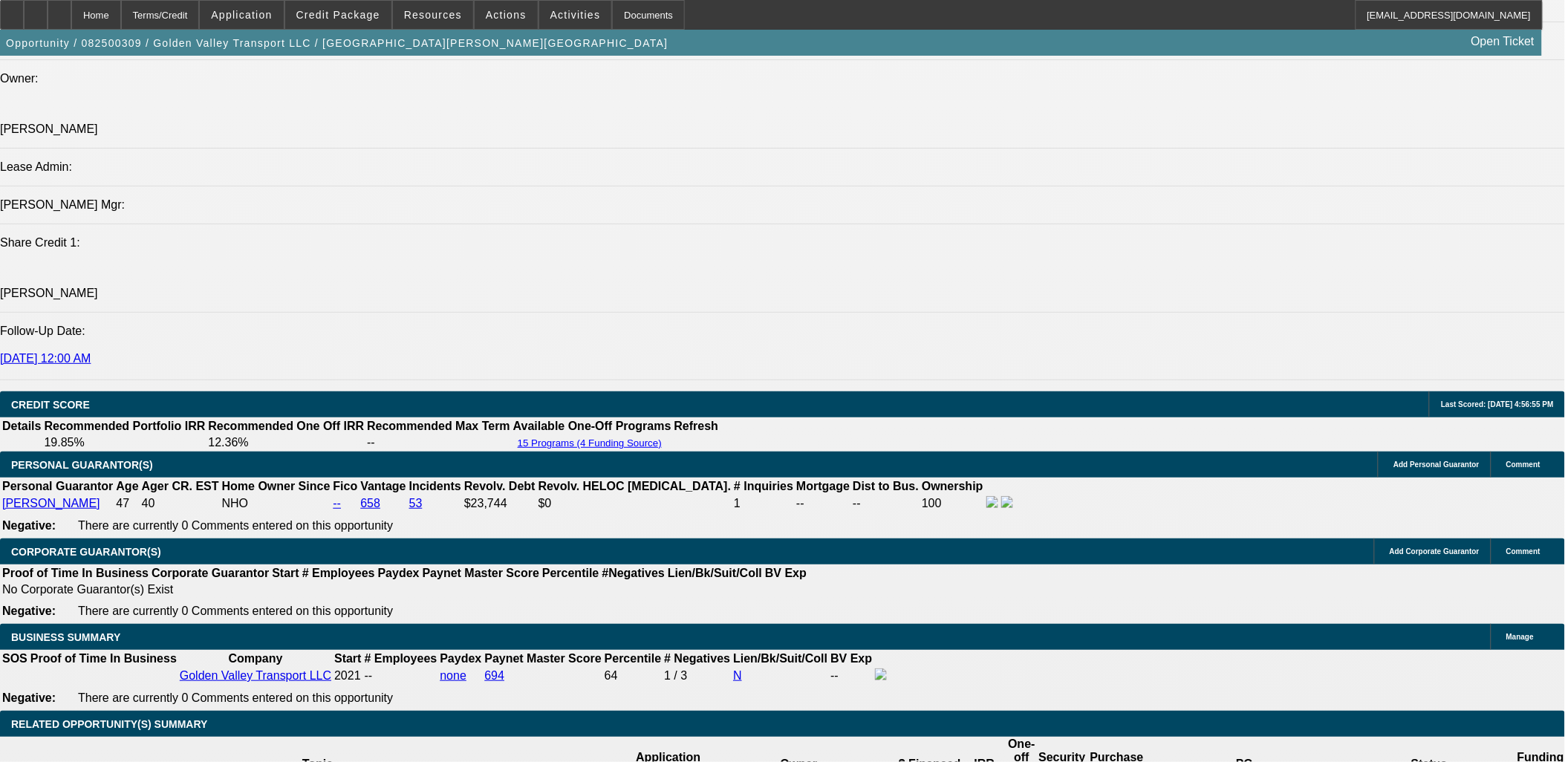
type input "$1,955.02"
drag, startPoint x: 312, startPoint y: 640, endPoint x: 505, endPoint y: 611, distance: 195.2
type input "60"
type input "$34,509.68"
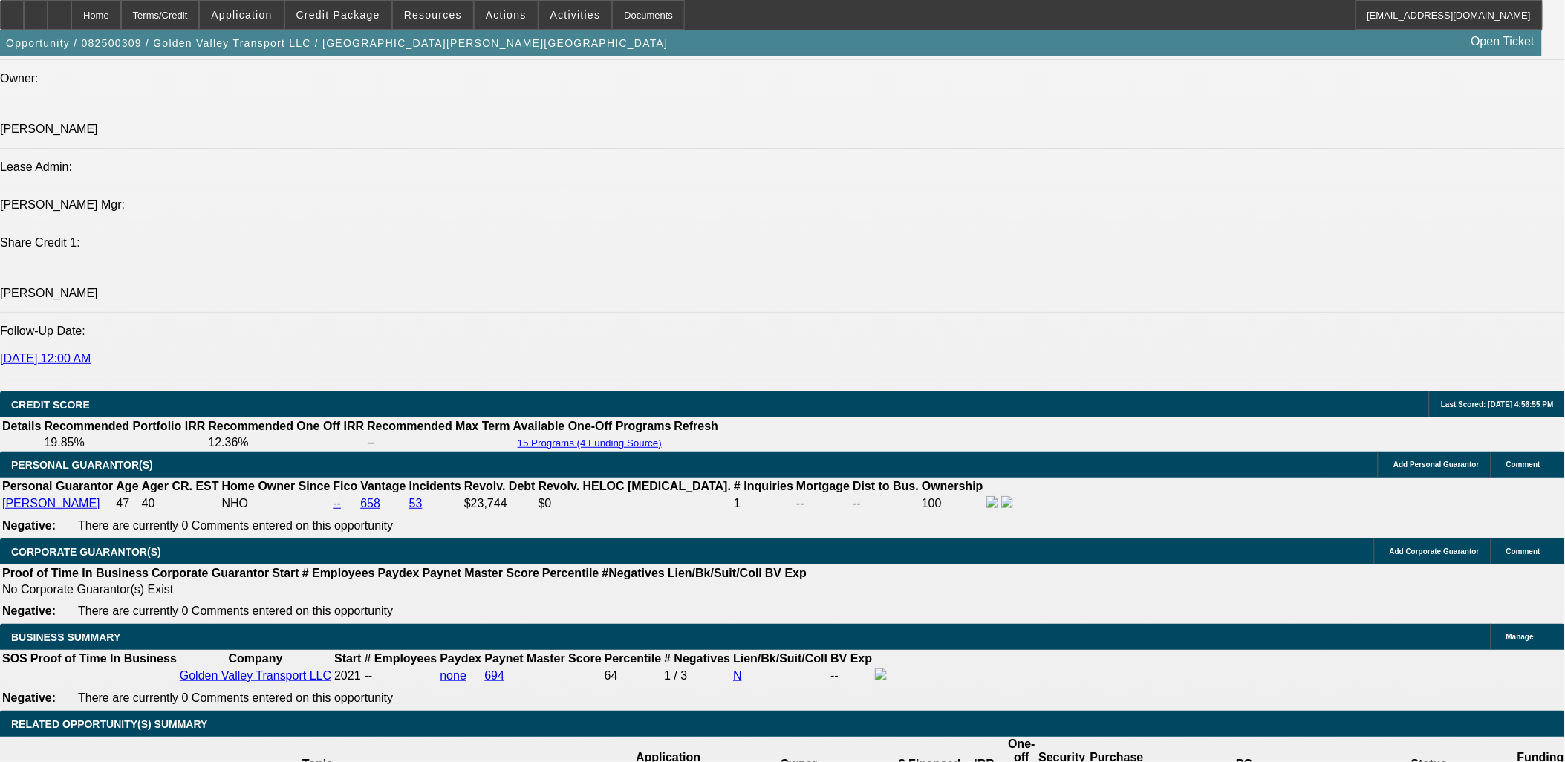
type input "$17,254.84"
type input "$4,448.88"
type input "$2,224.44"
type input "60"
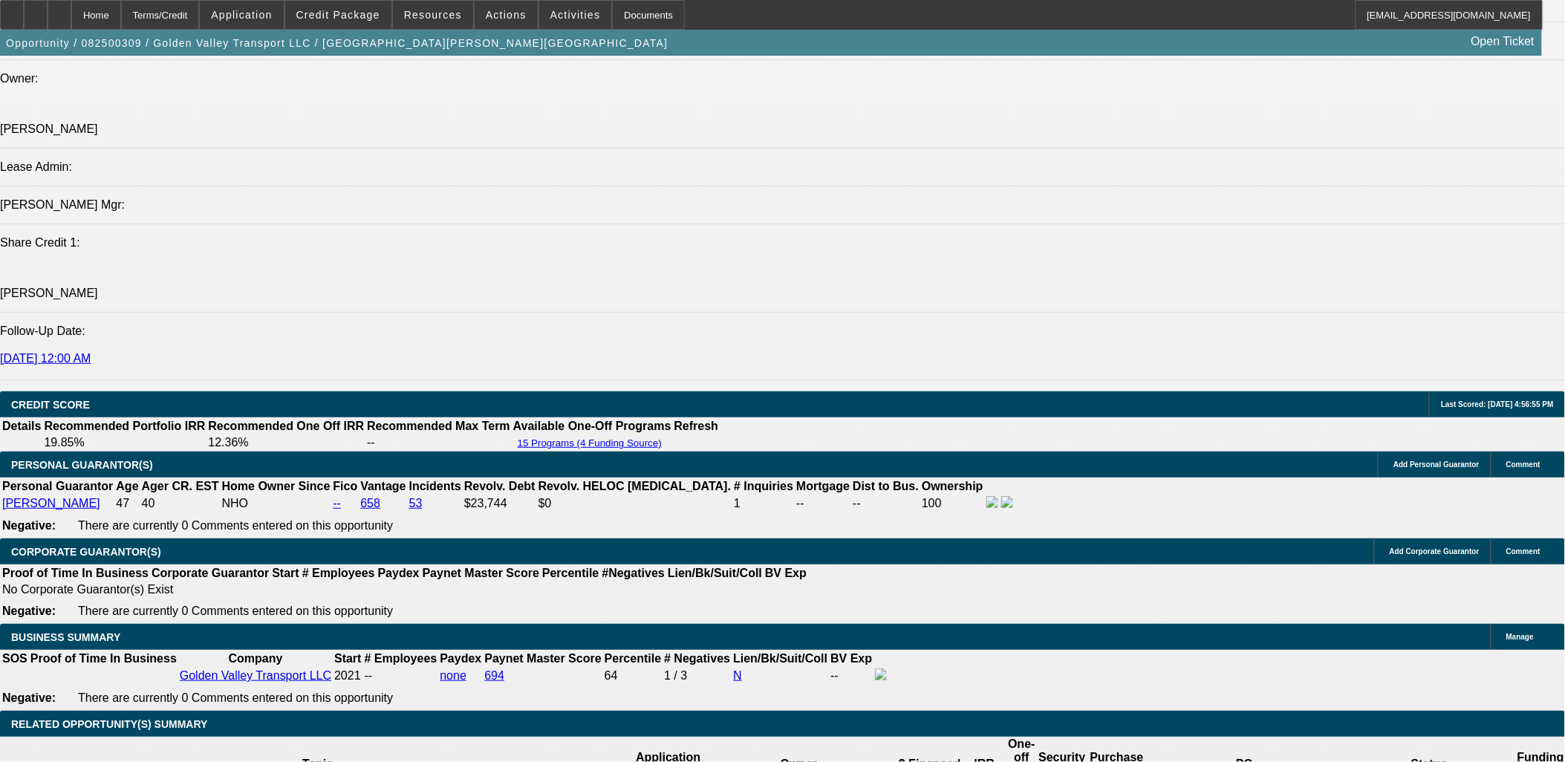
type input "22"
type input "$3,505.56"
type input "$1,752.78"
type input "$5,523.78"
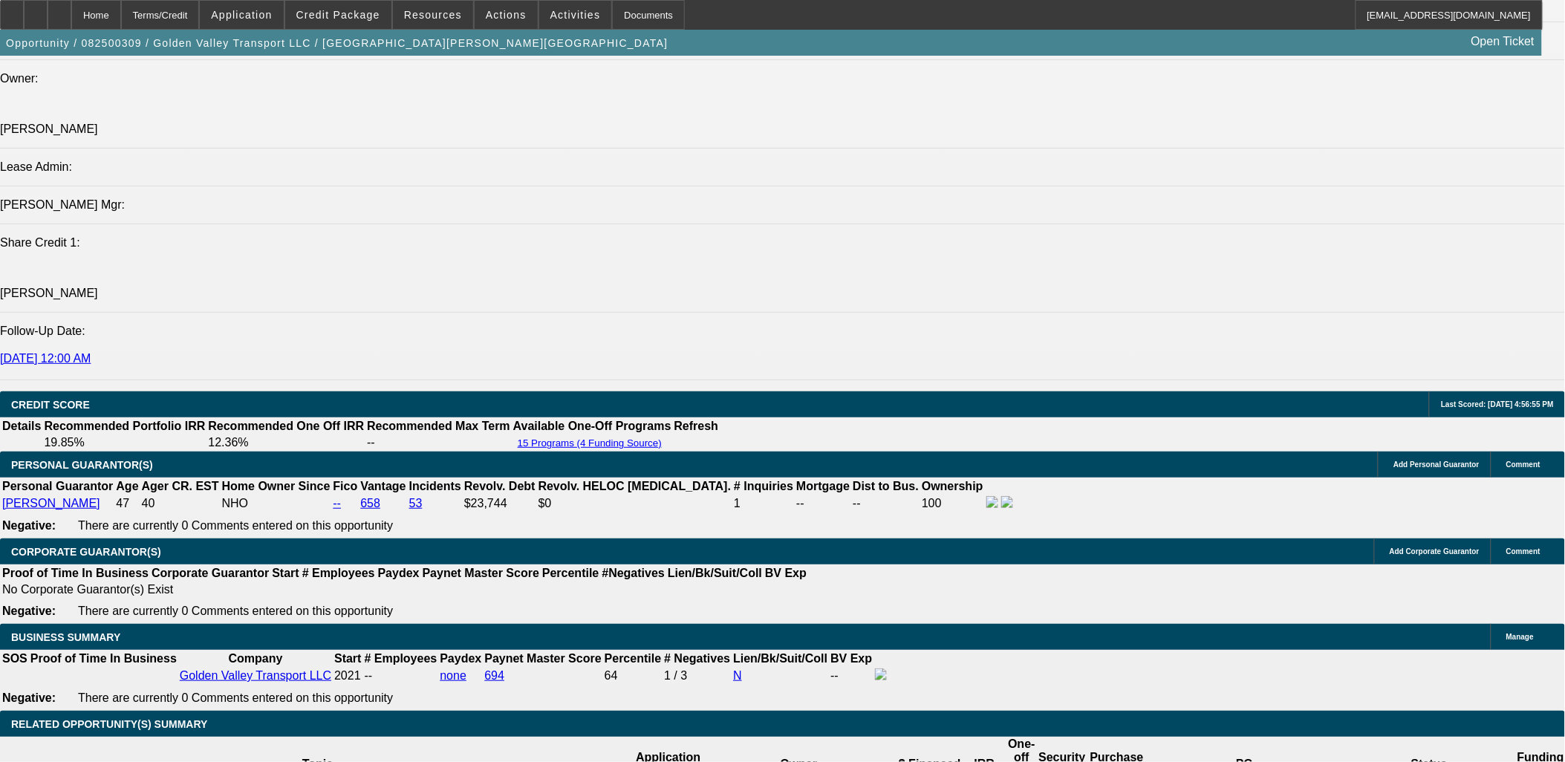
type input "$2,761.89"
type input "22"
type input "27"
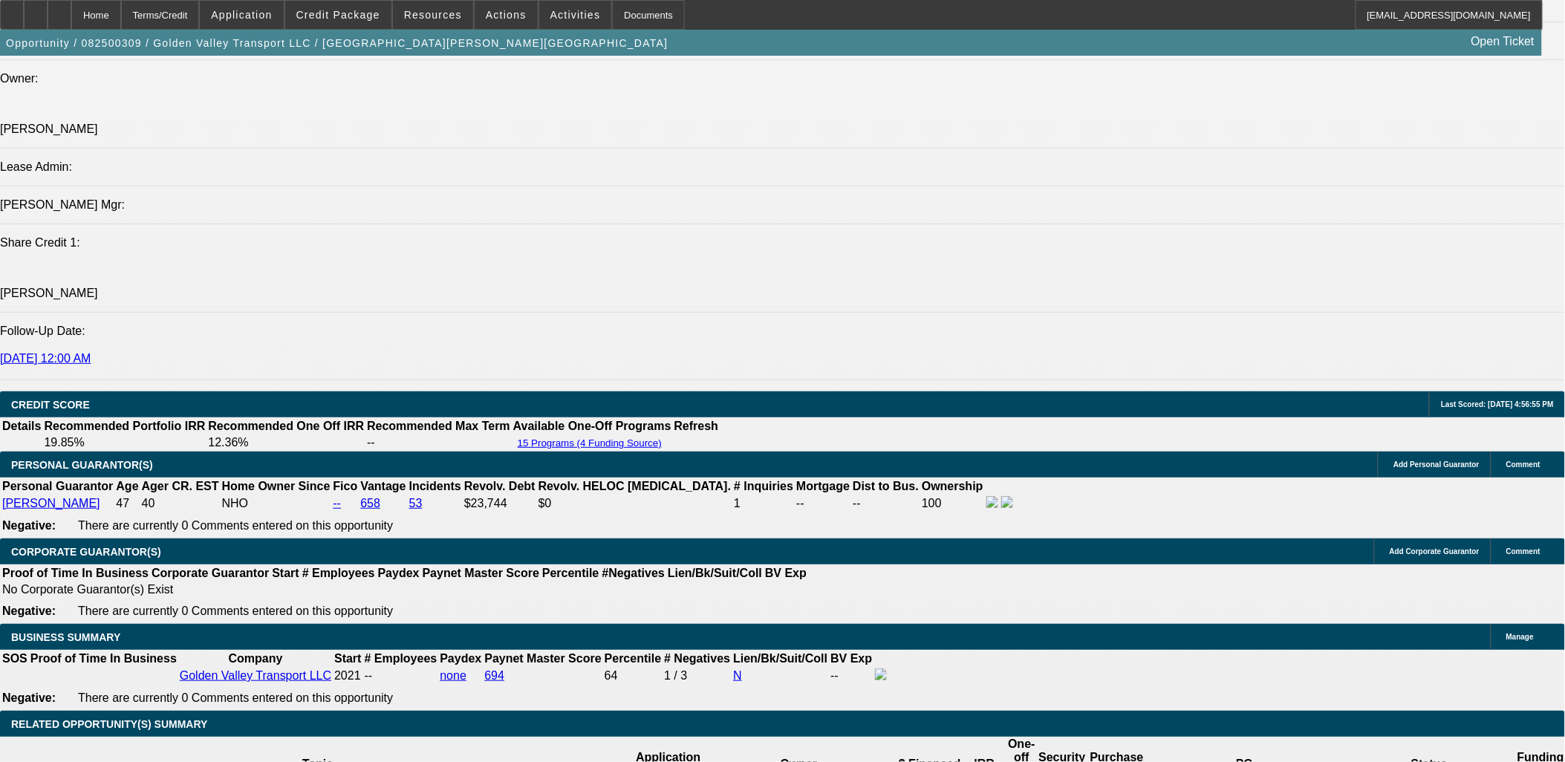
type input "$54.00"
type input "2762"
type input "$5,524.00"
type input "22"
type input "$2,762.00"
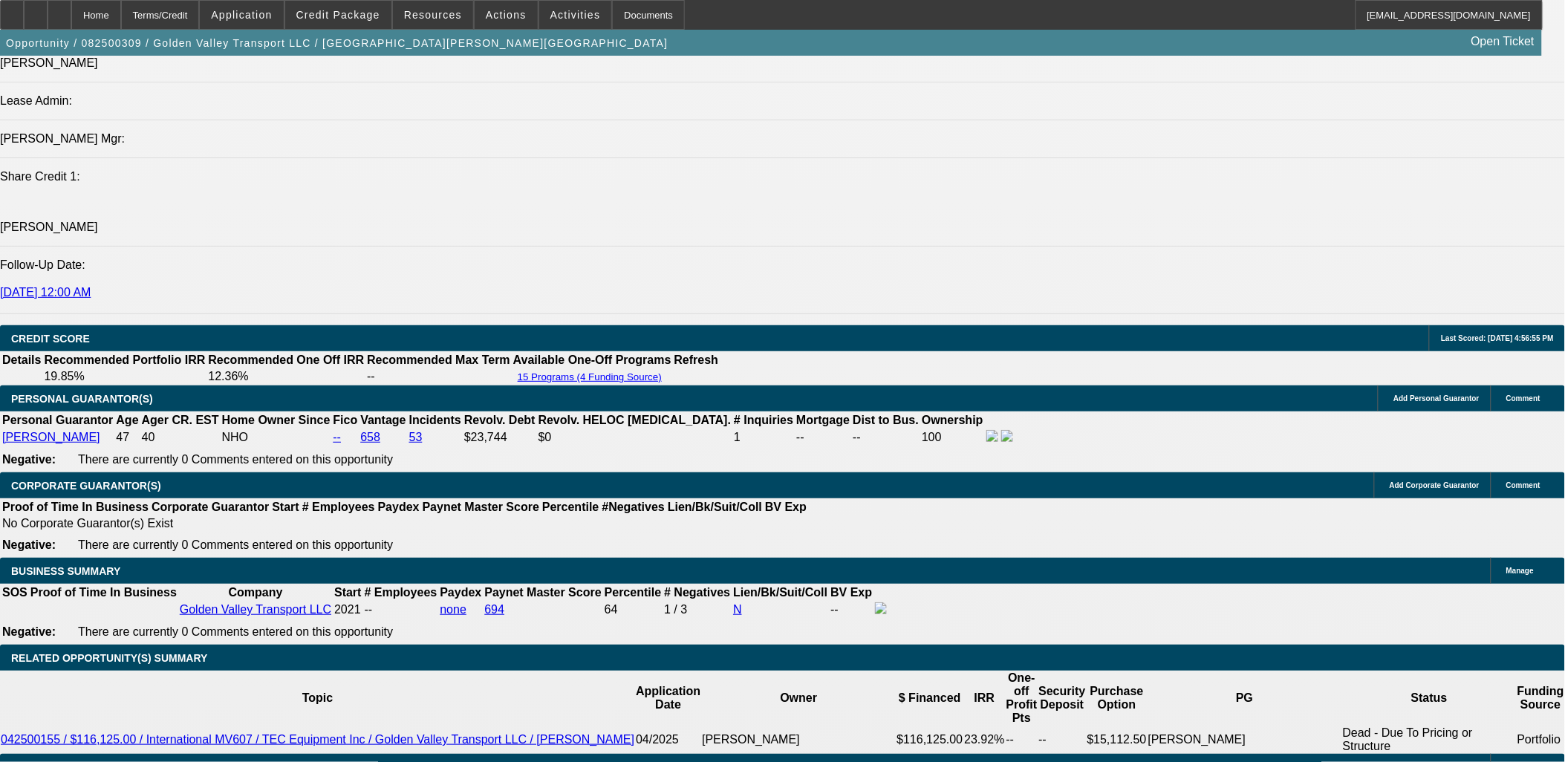
scroll to position [2063, 0]
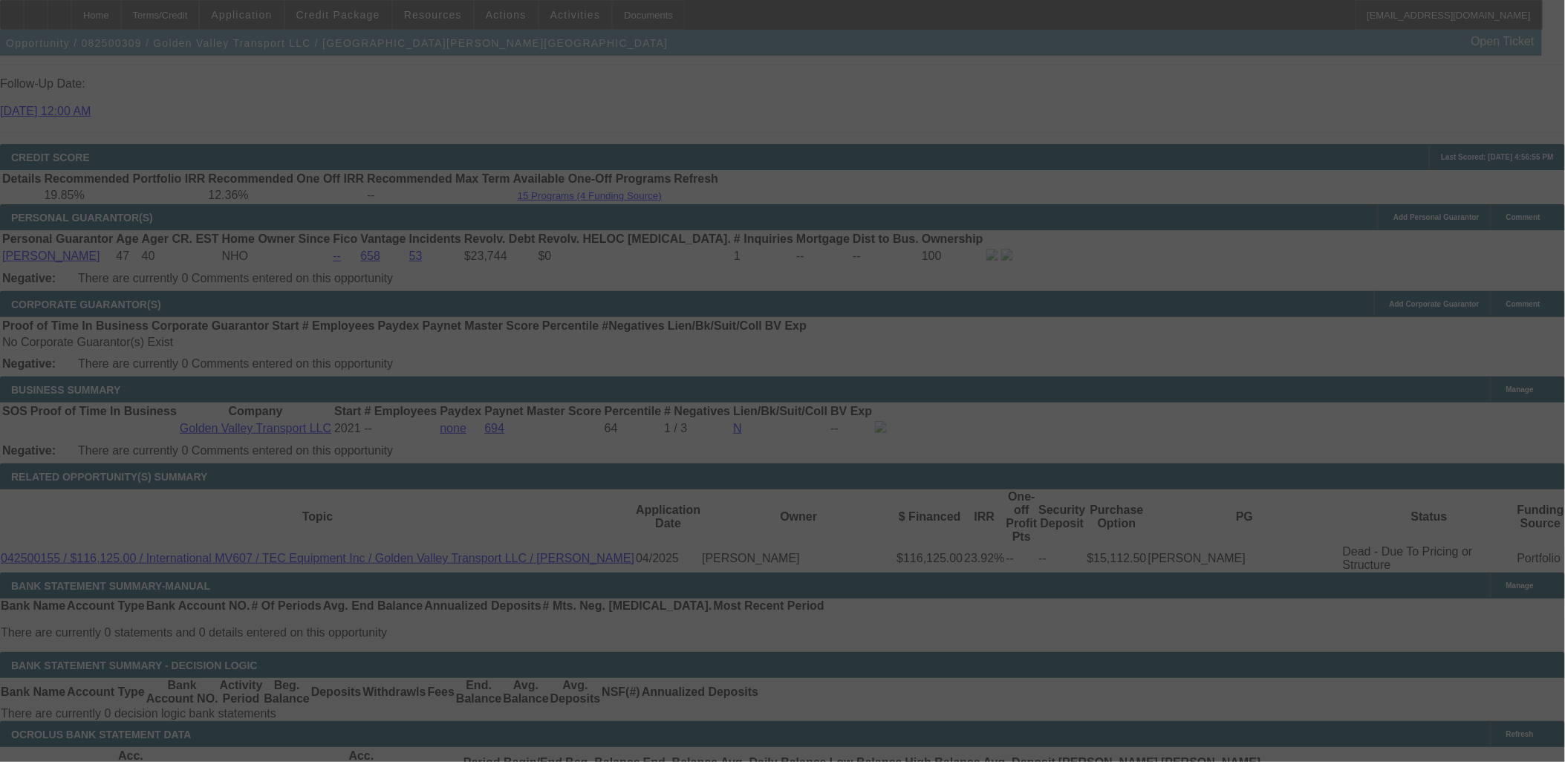
select select "0.2"
select select "2"
select select "0.1"
select select "4"
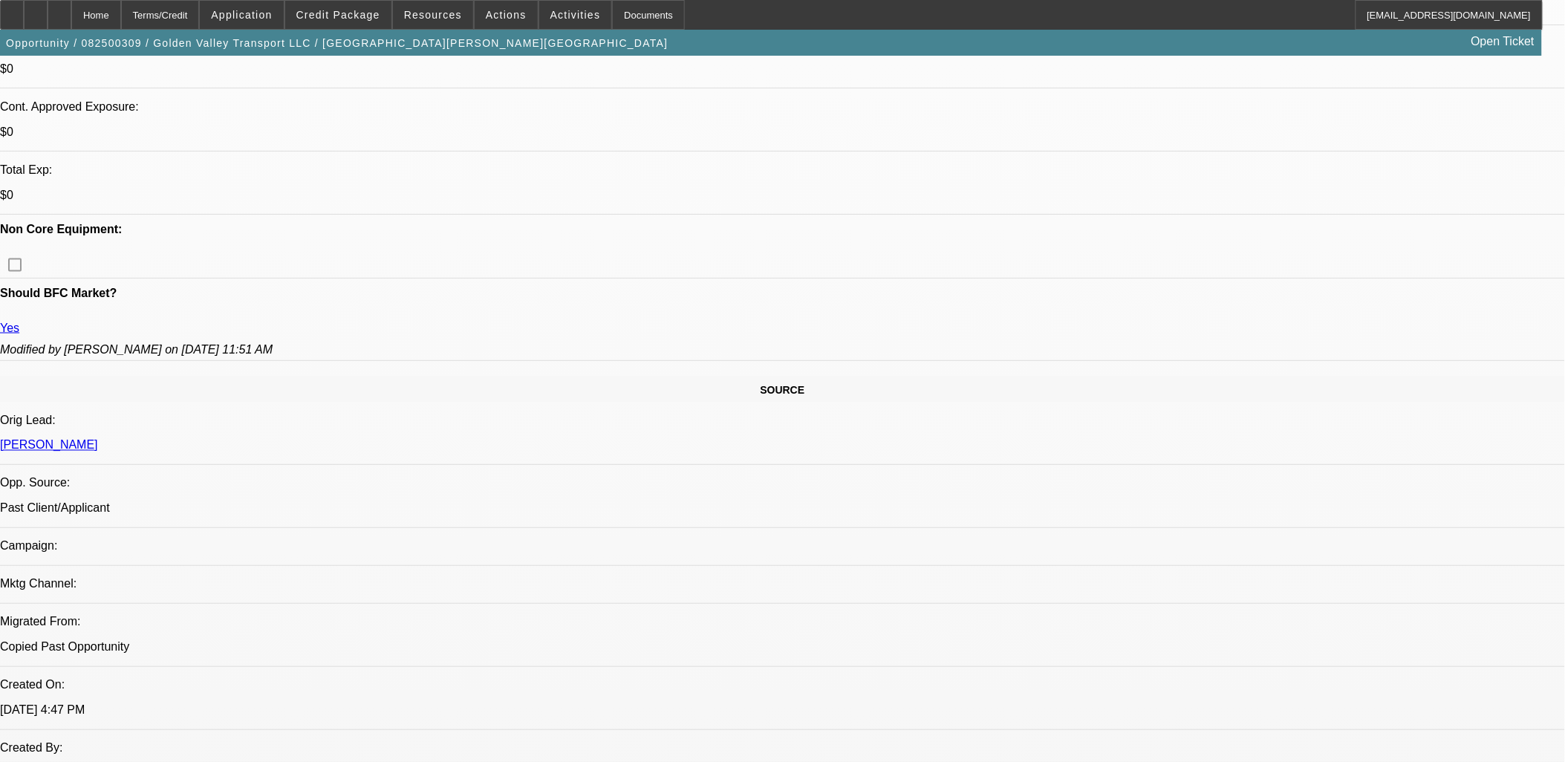
scroll to position [577, 0]
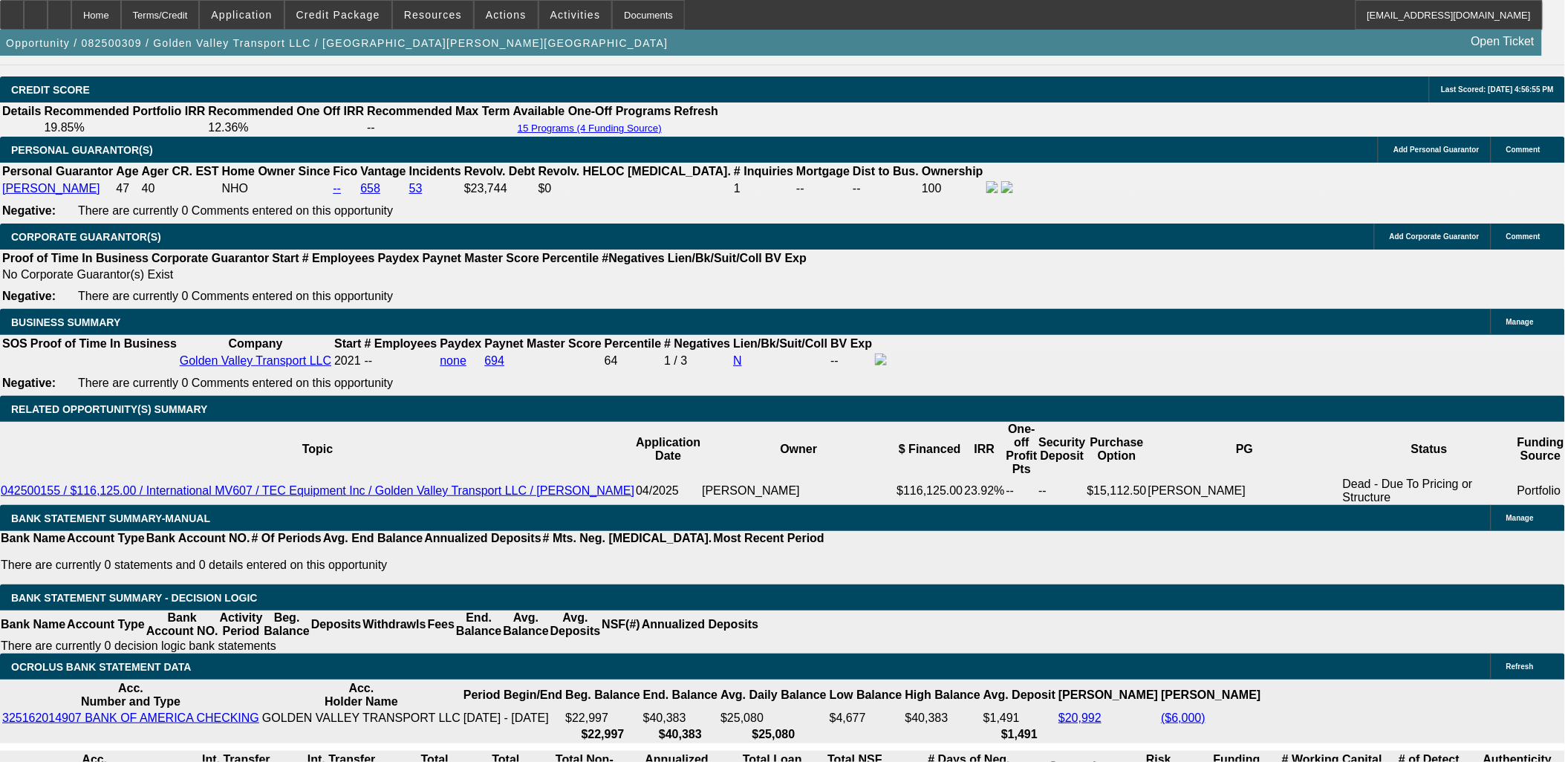
scroll to position [2145, 0]
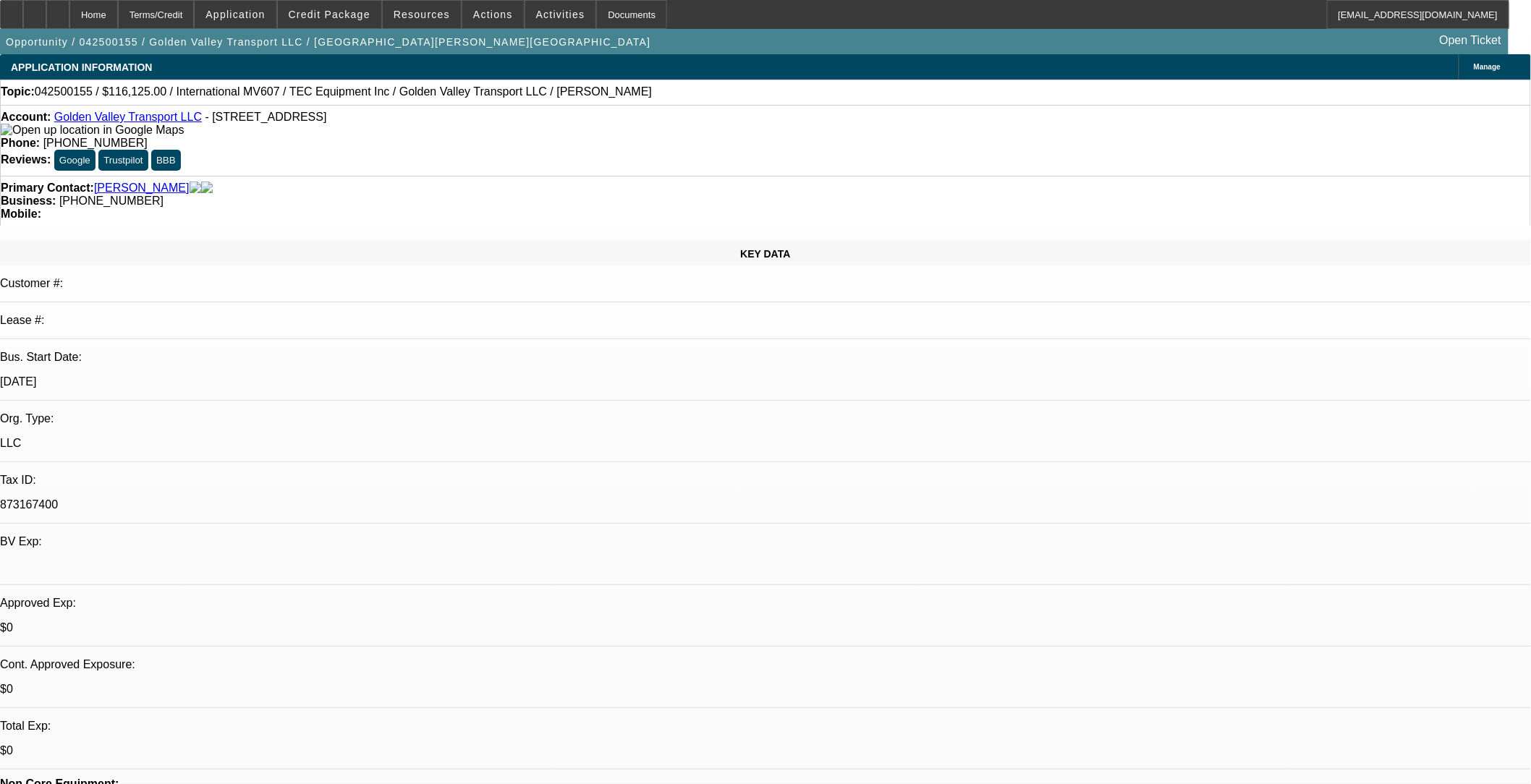
select select "0"
select select "0.1"
select select "0"
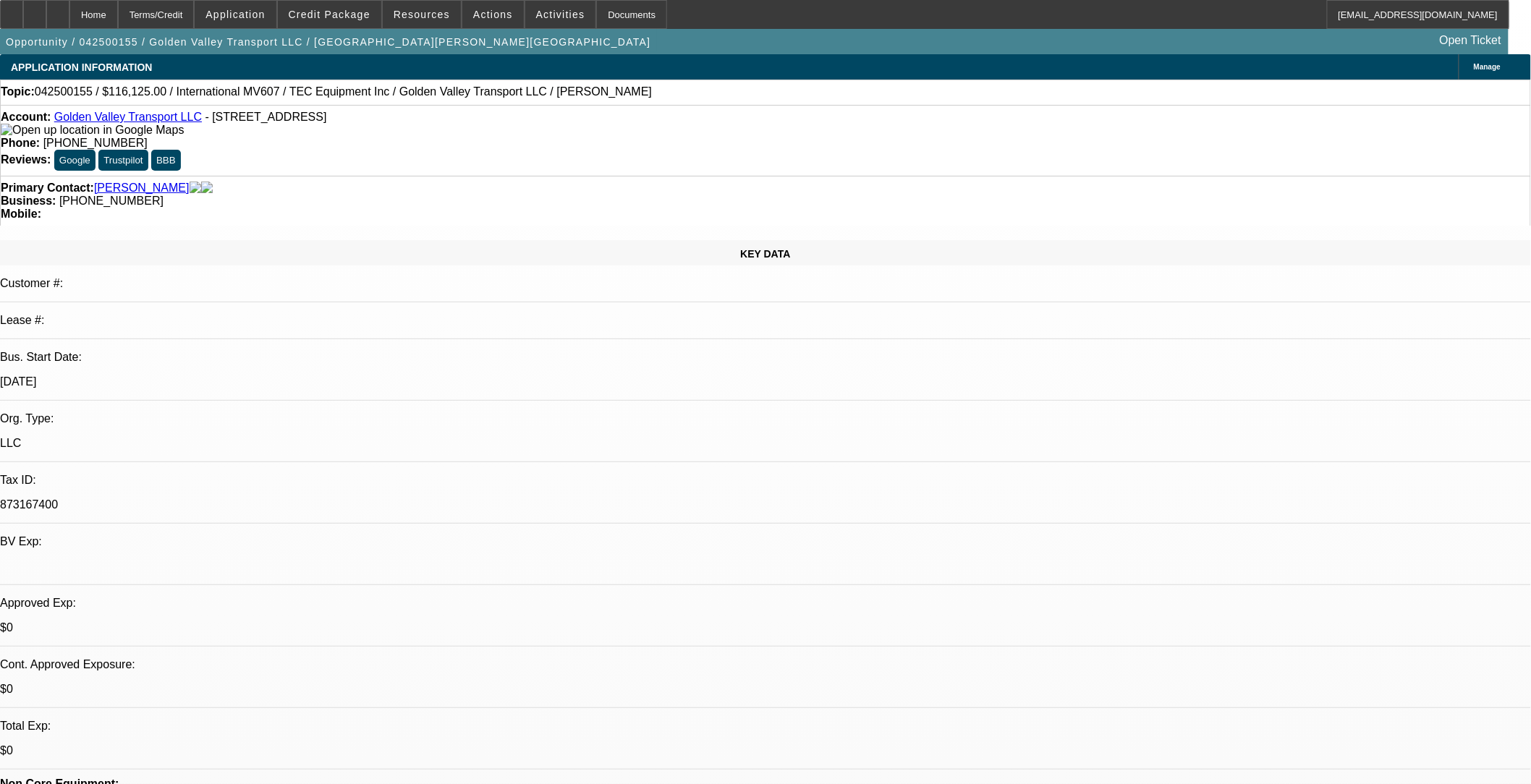
select select "0.1"
select select "0"
select select "0.1"
select select "0"
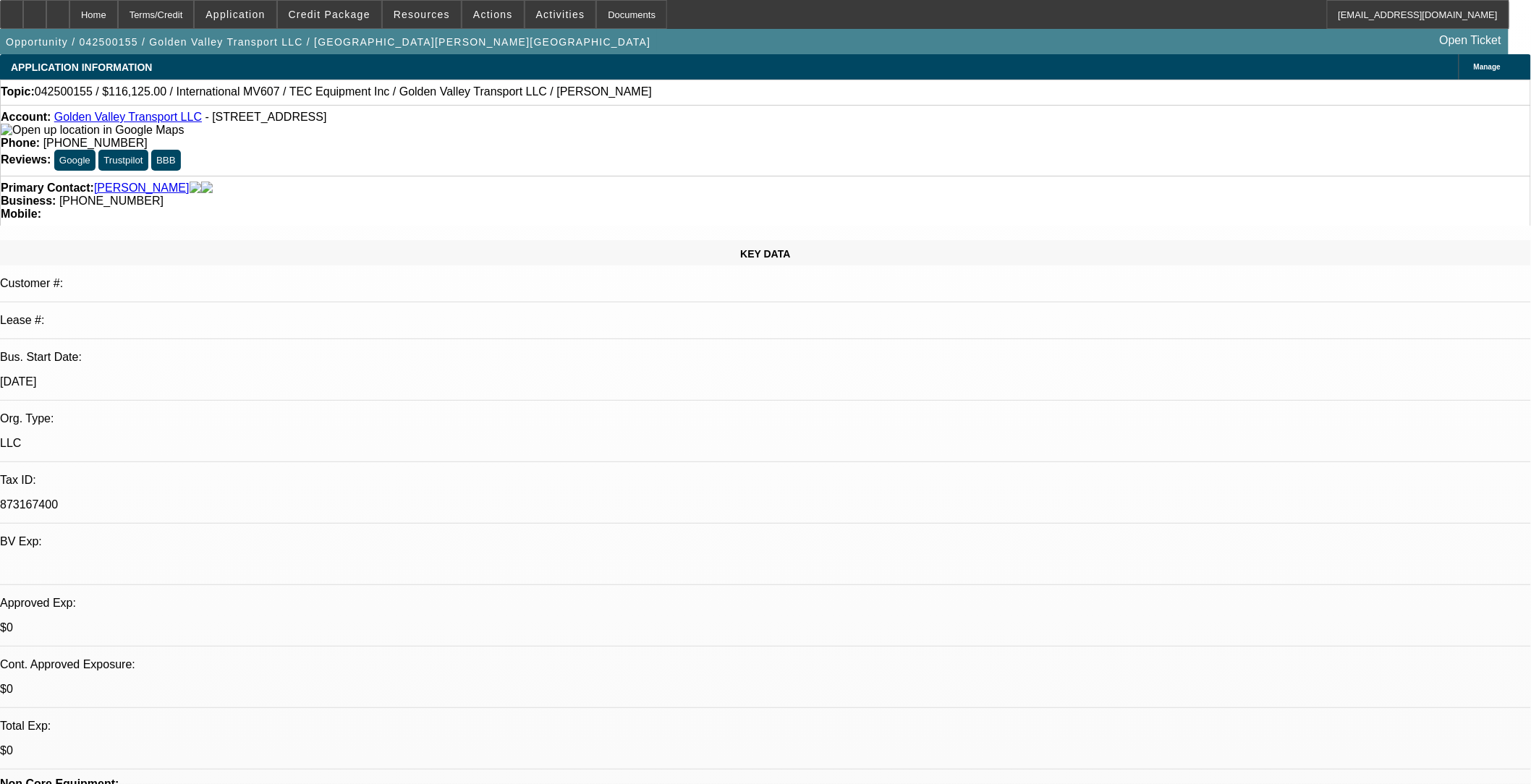
select select "2"
select select "0.1"
select select "1"
select select "2"
select select "4"
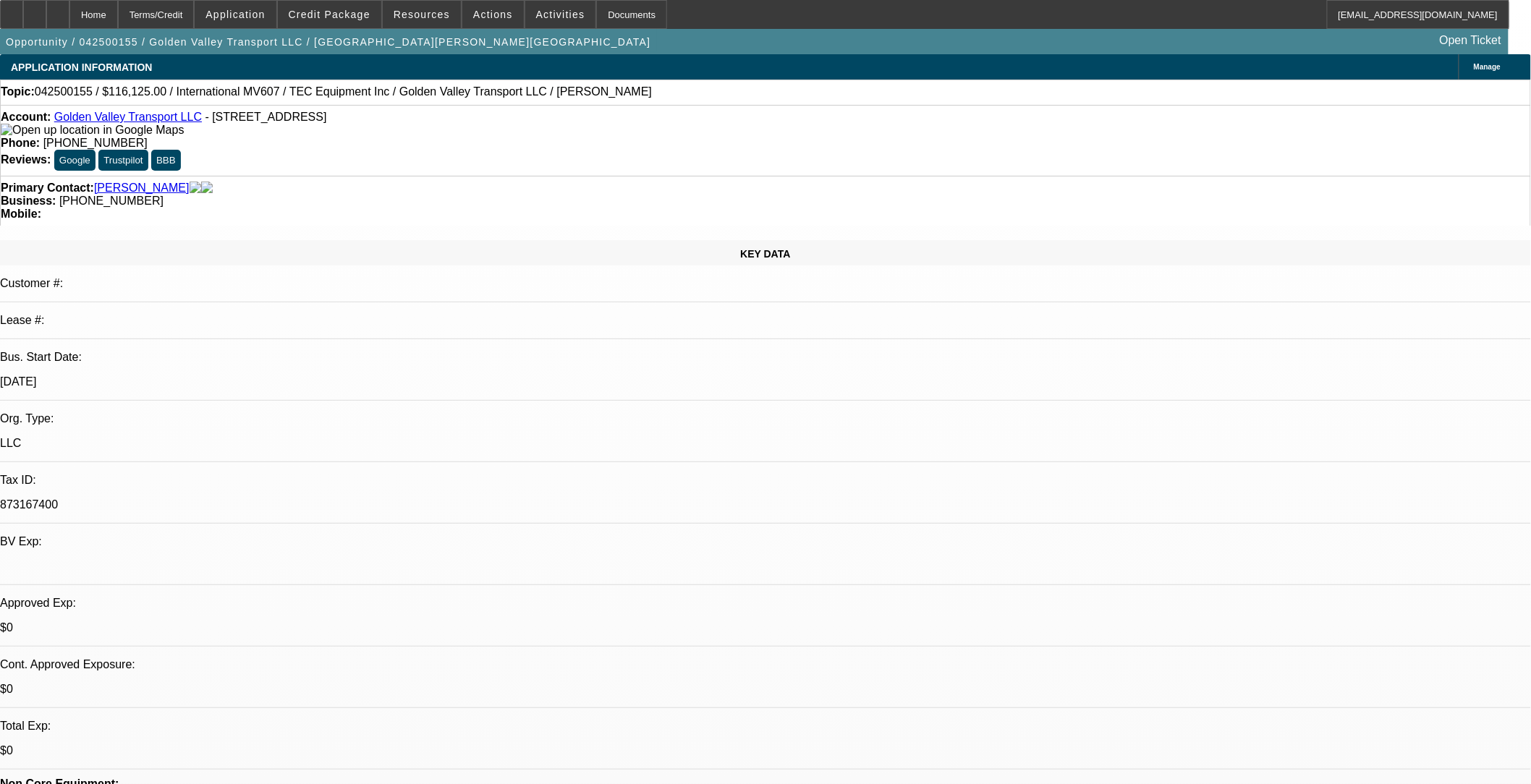
select select "1"
select select "2"
select select "4"
select select "1"
select select "2"
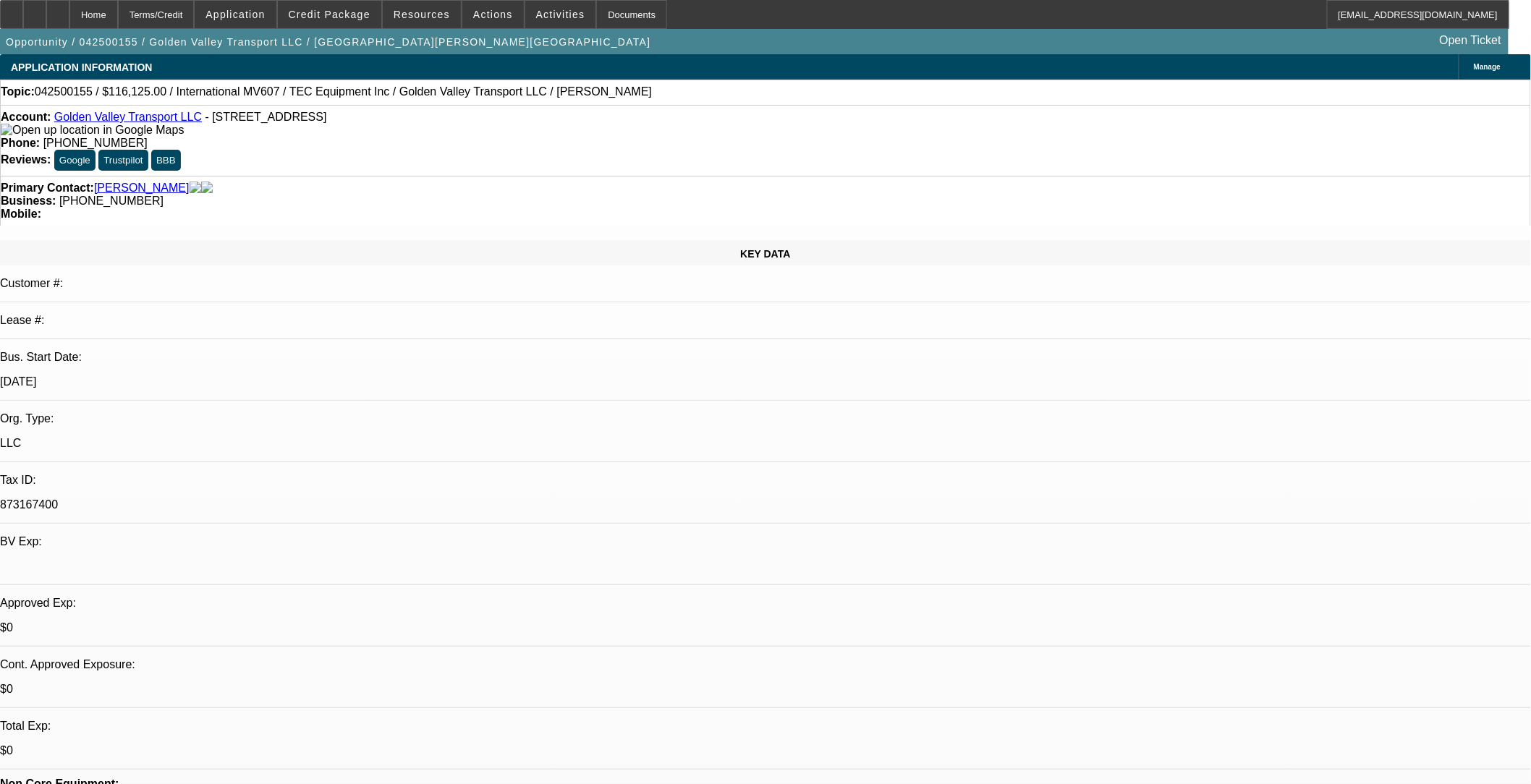
select select "4"
select select "1"
select select "2"
select select "4"
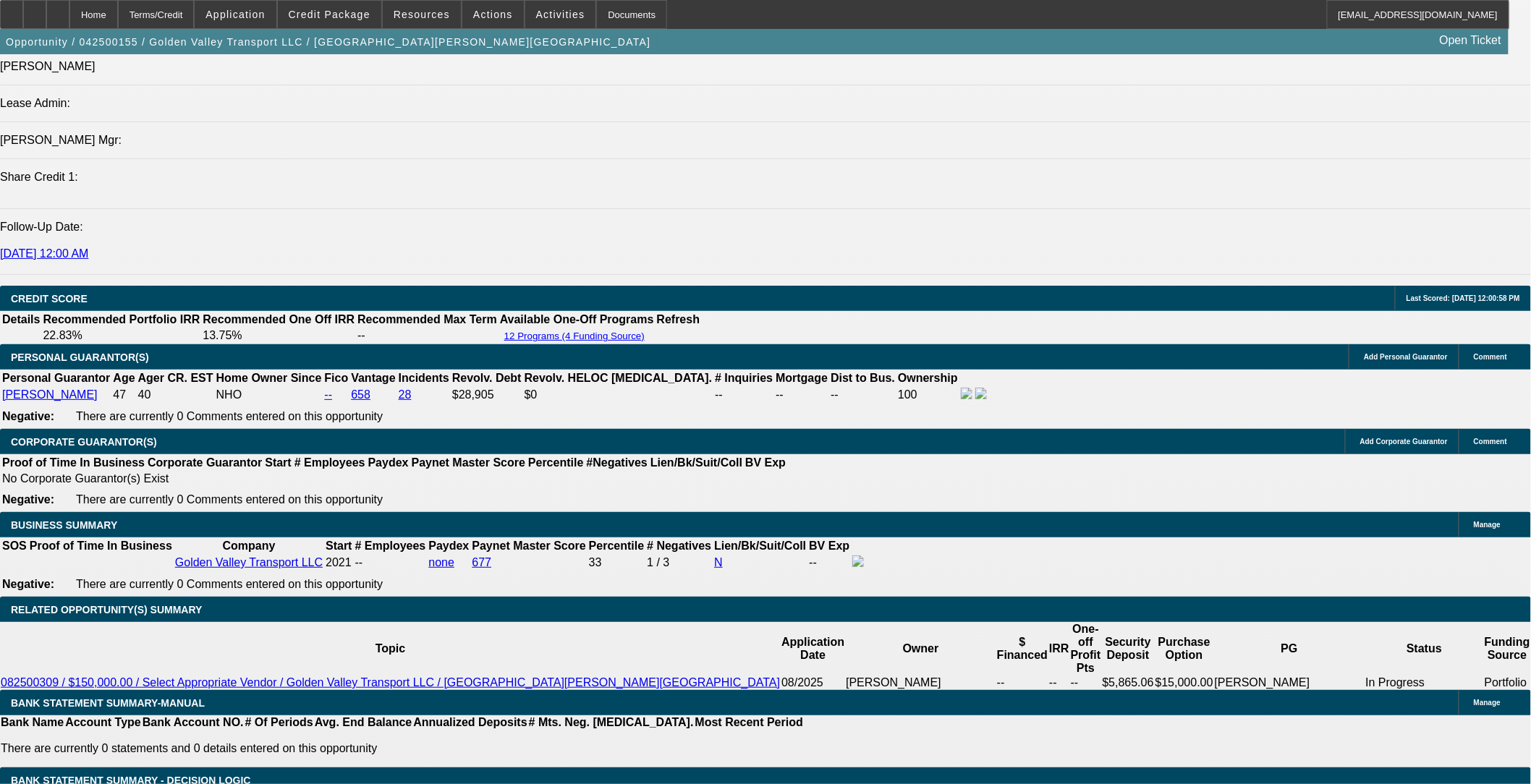
scroll to position [1848, 0]
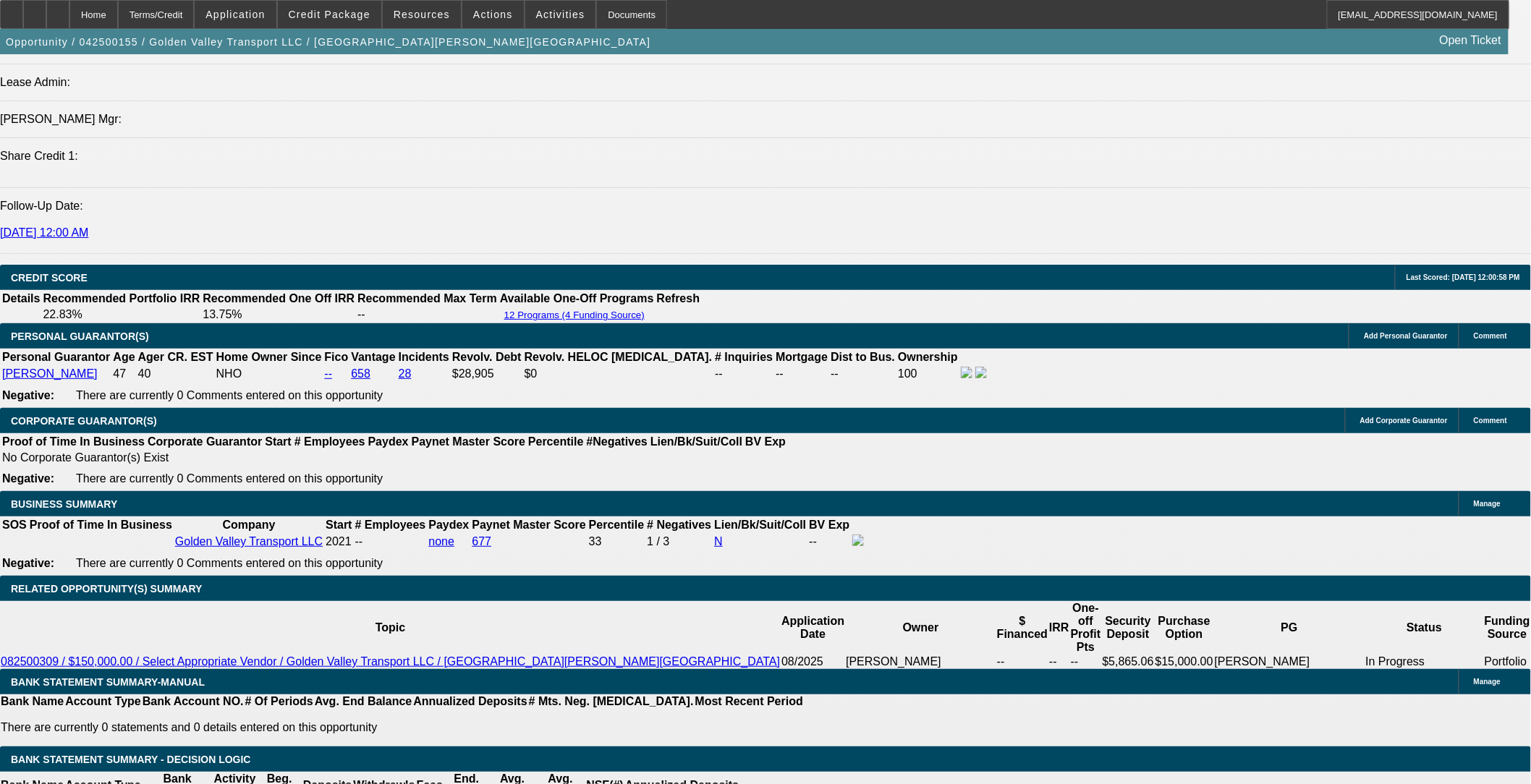
select select "0"
select select "2"
select select "0.1"
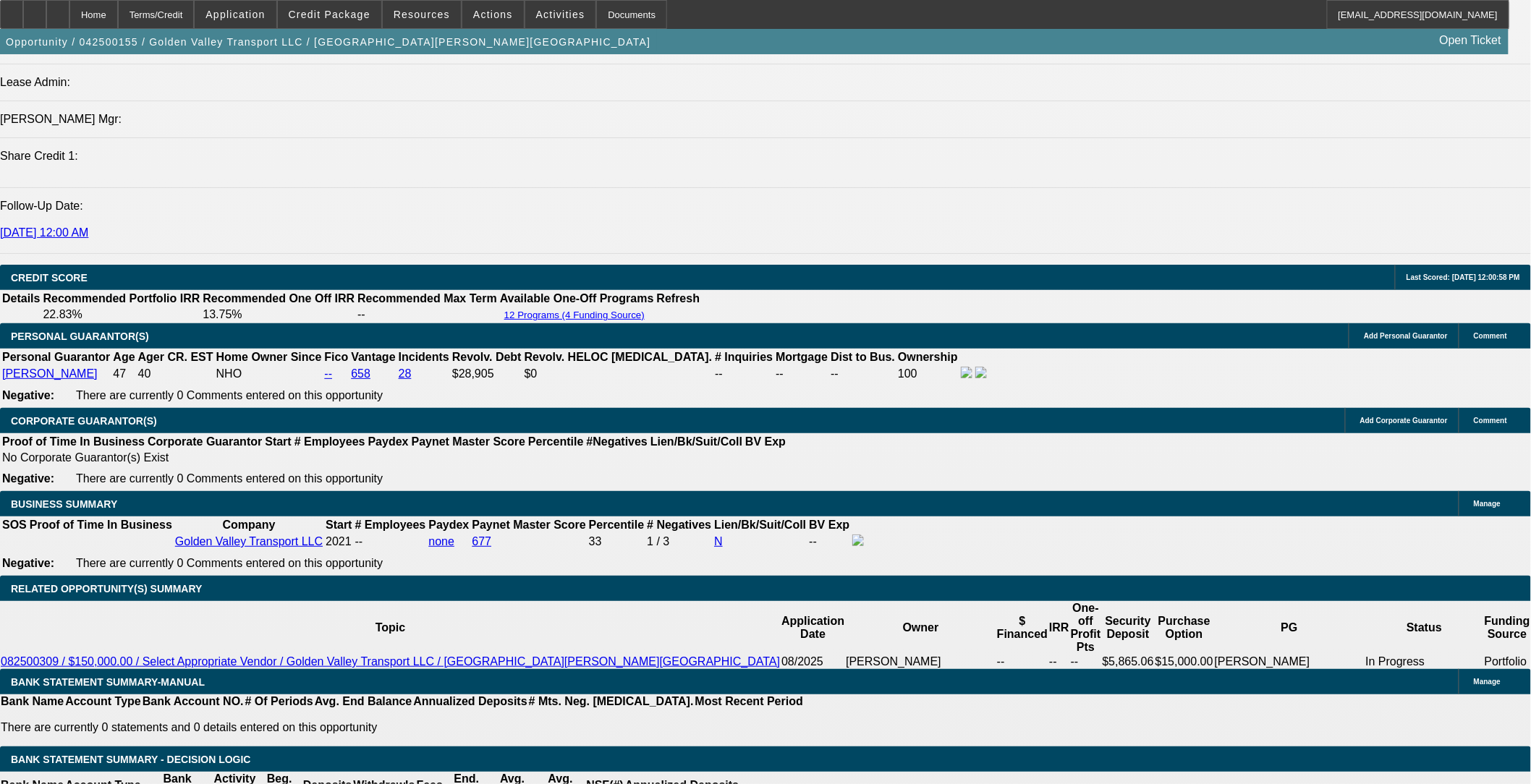
select select "4"
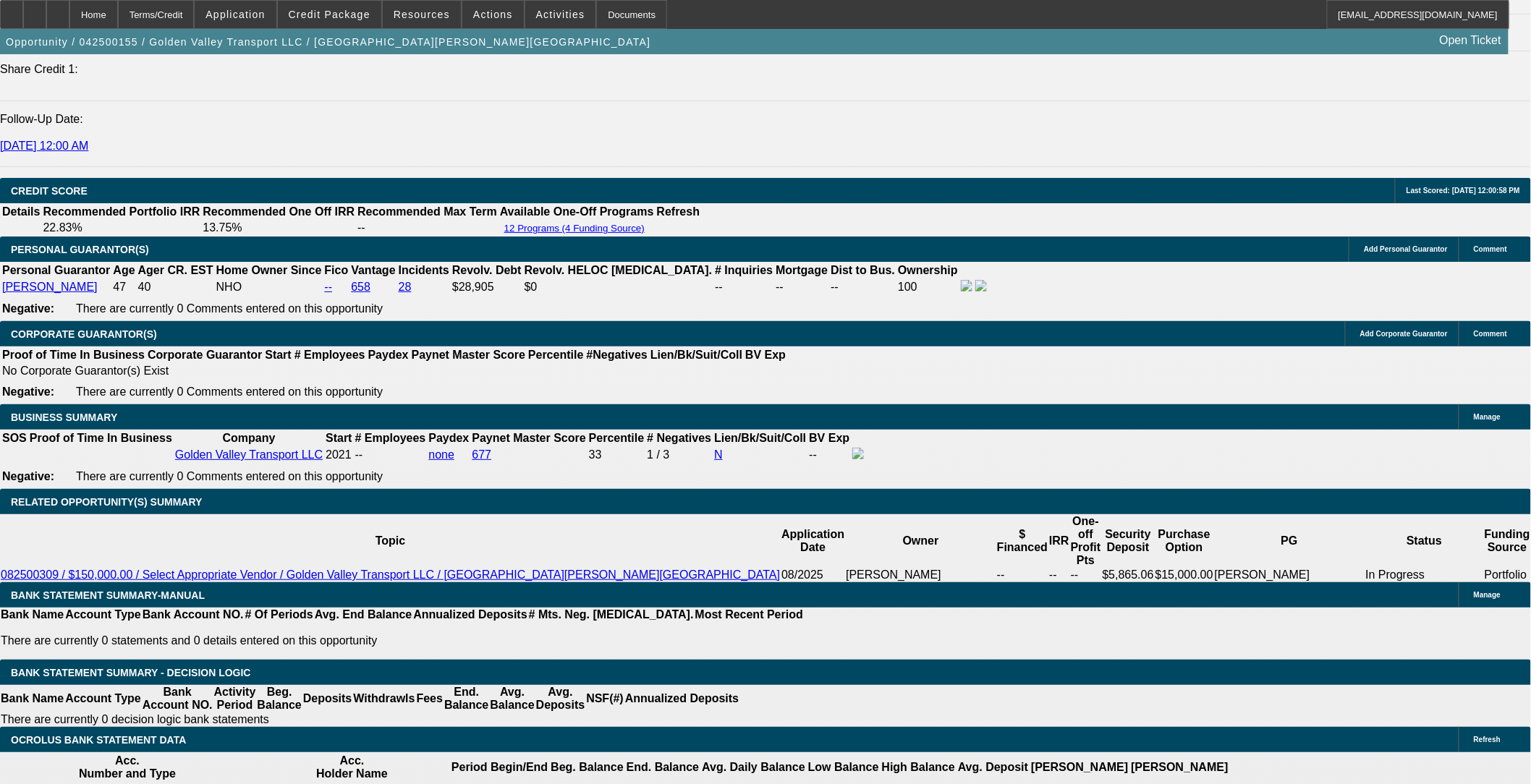
scroll to position [2009, 0]
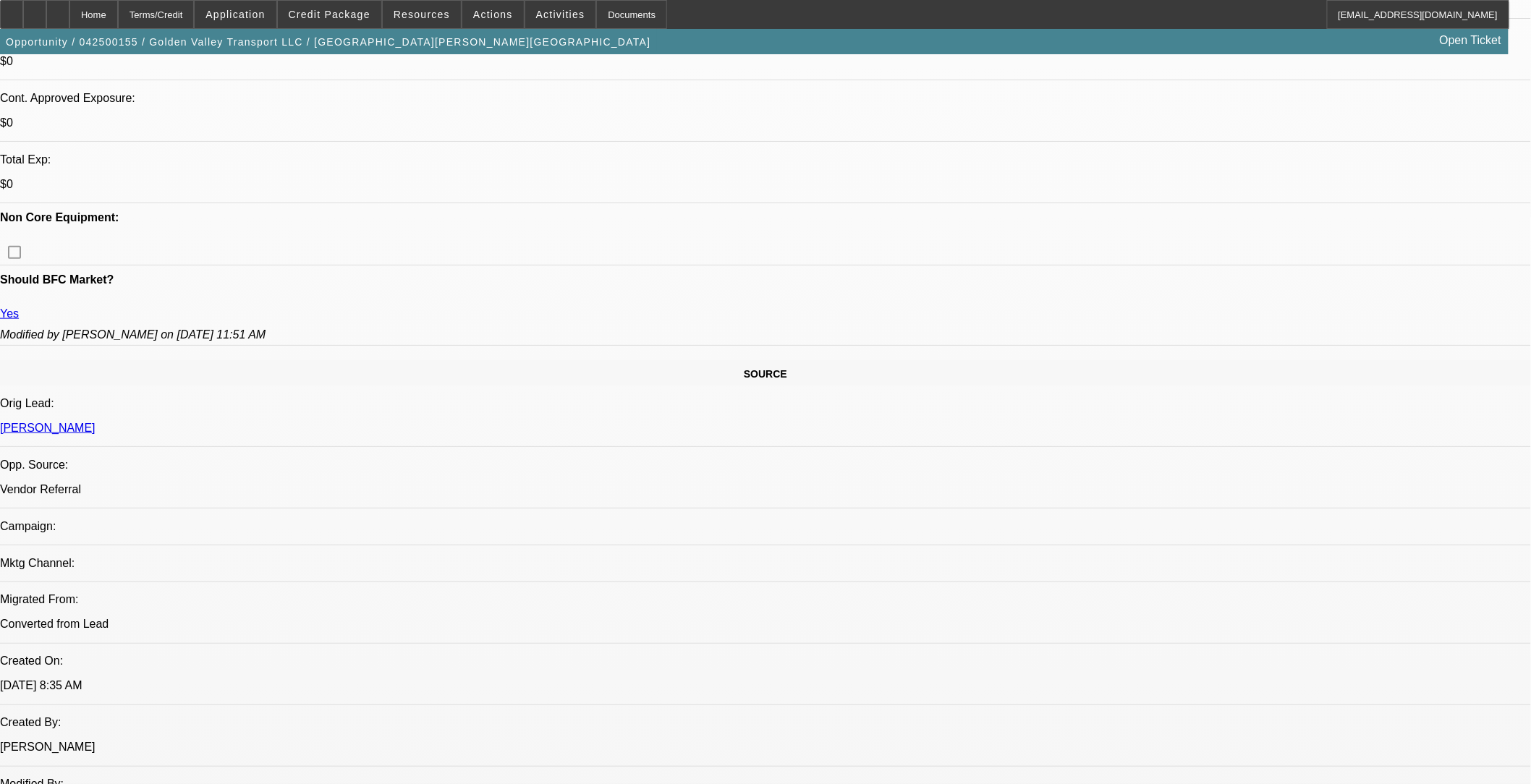
scroll to position [562, 0]
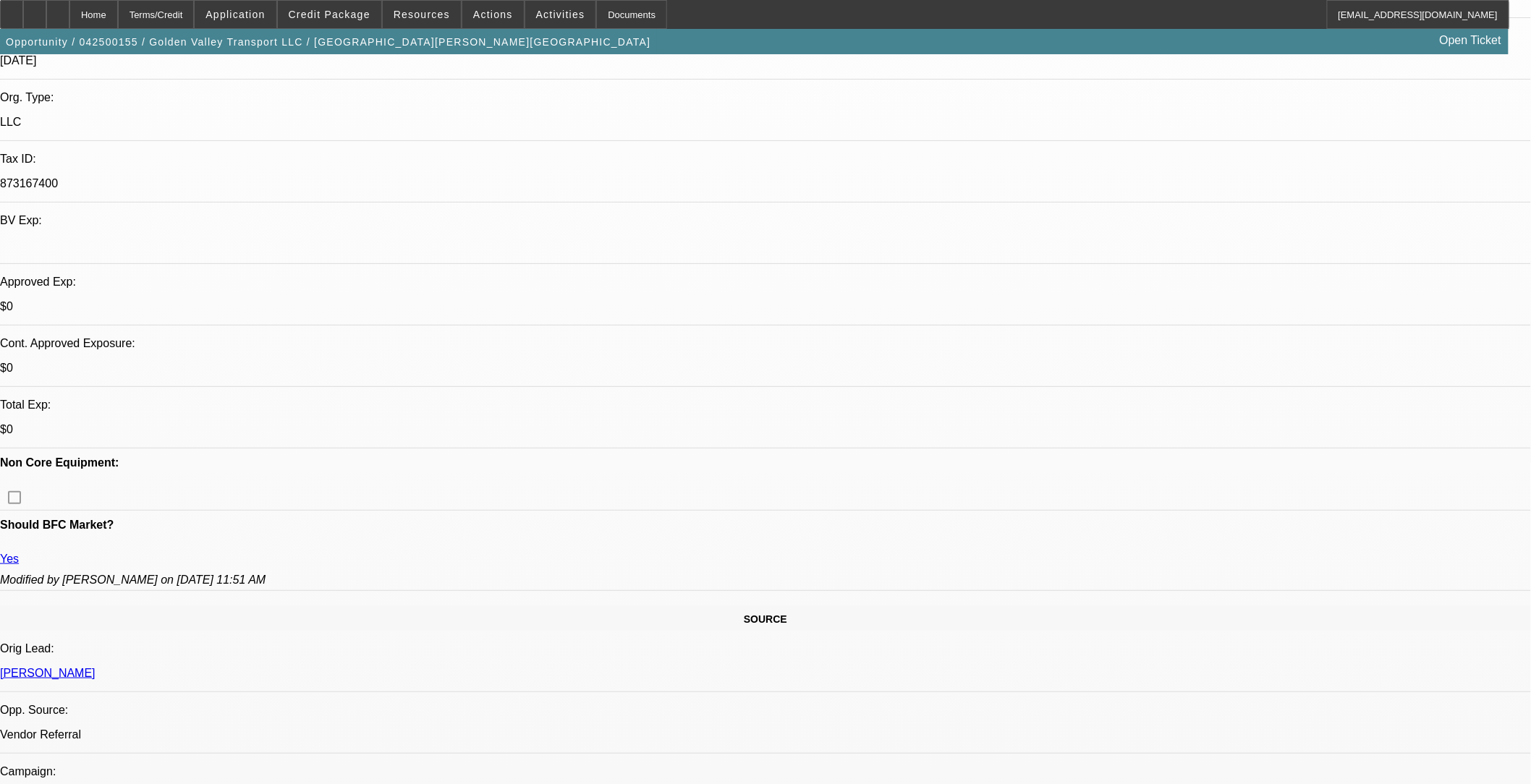
scroll to position [73, 0]
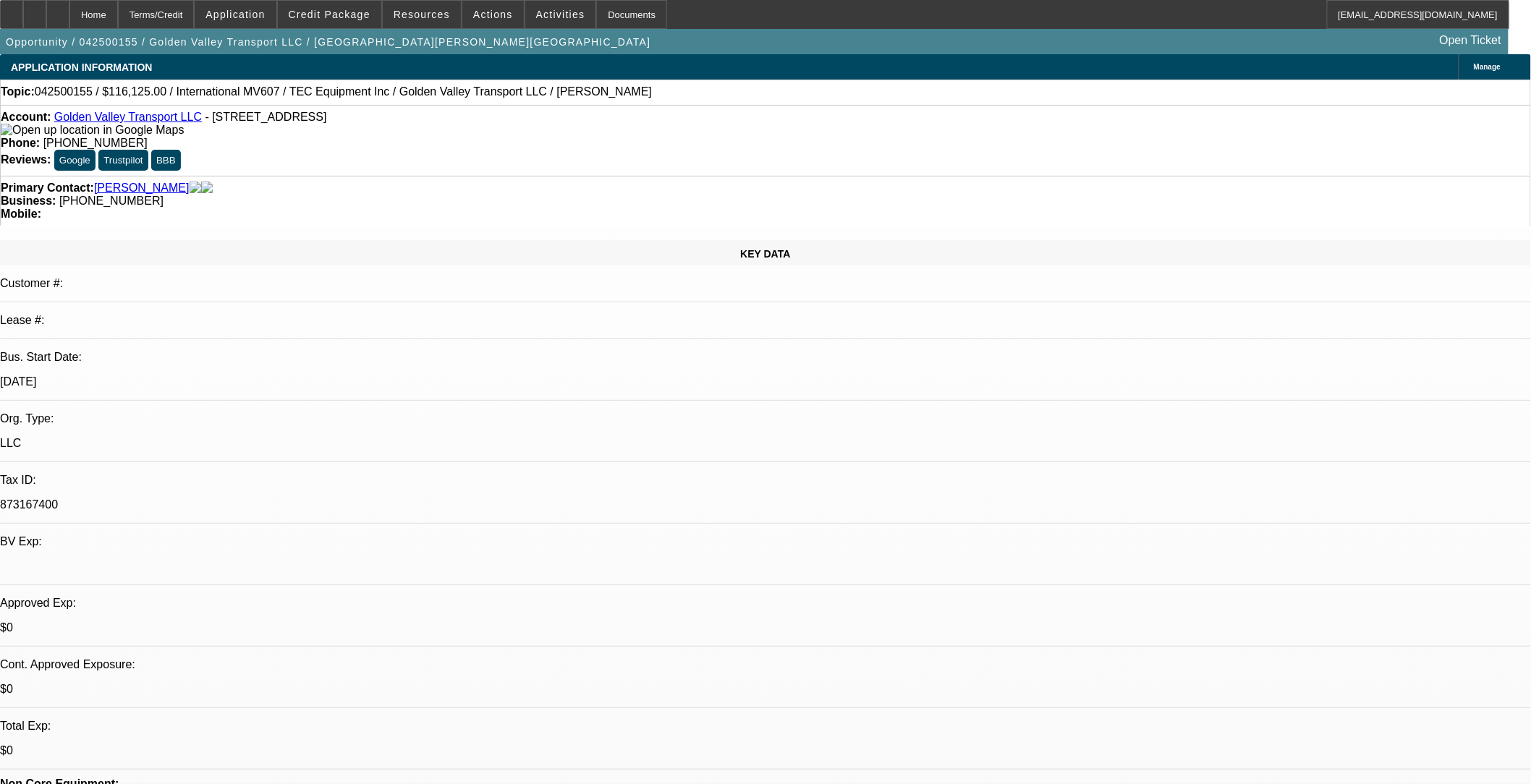
select select "0"
select select "0.1"
select select "0"
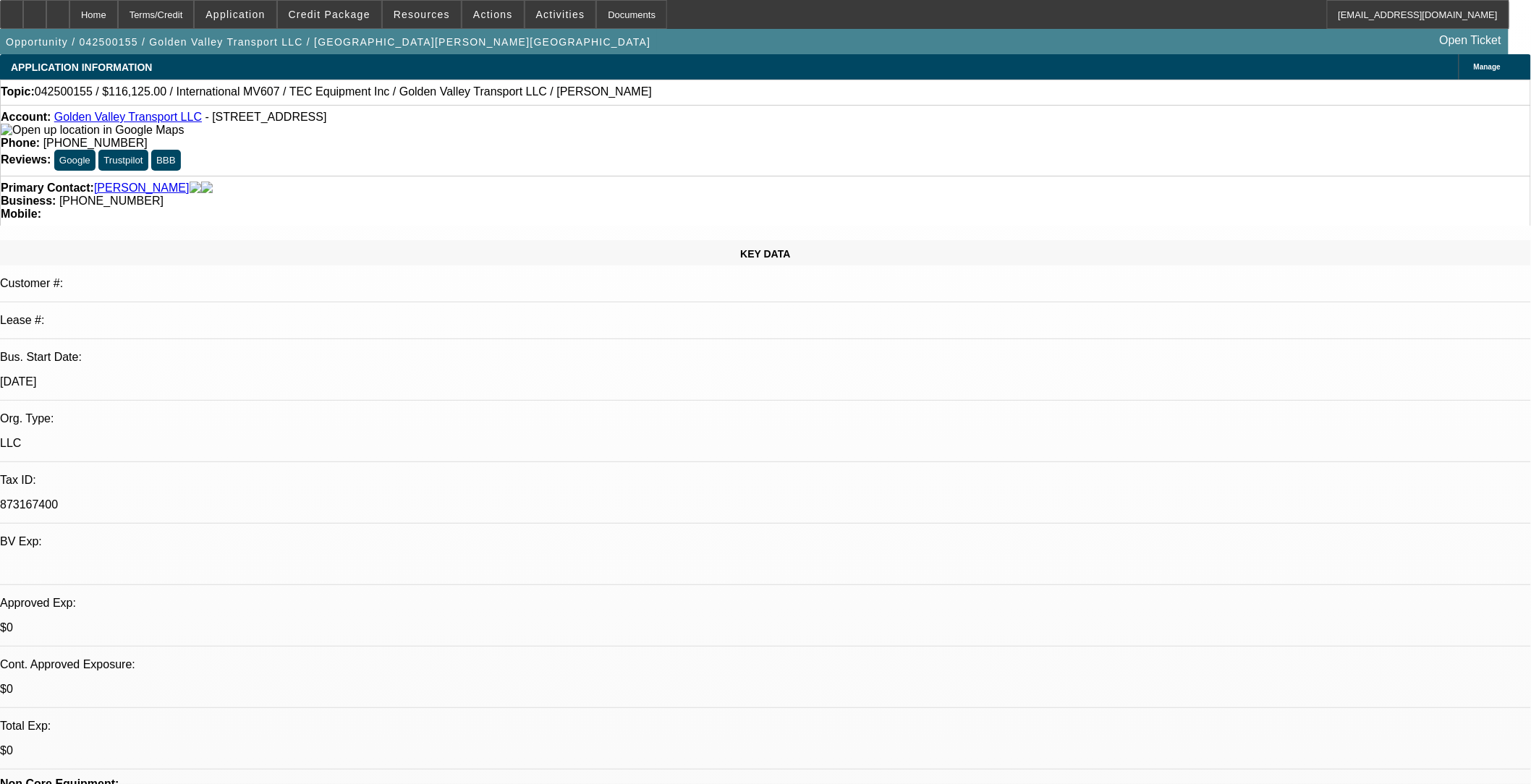
select select "0.1"
select select "0"
select select "0.1"
select select "0"
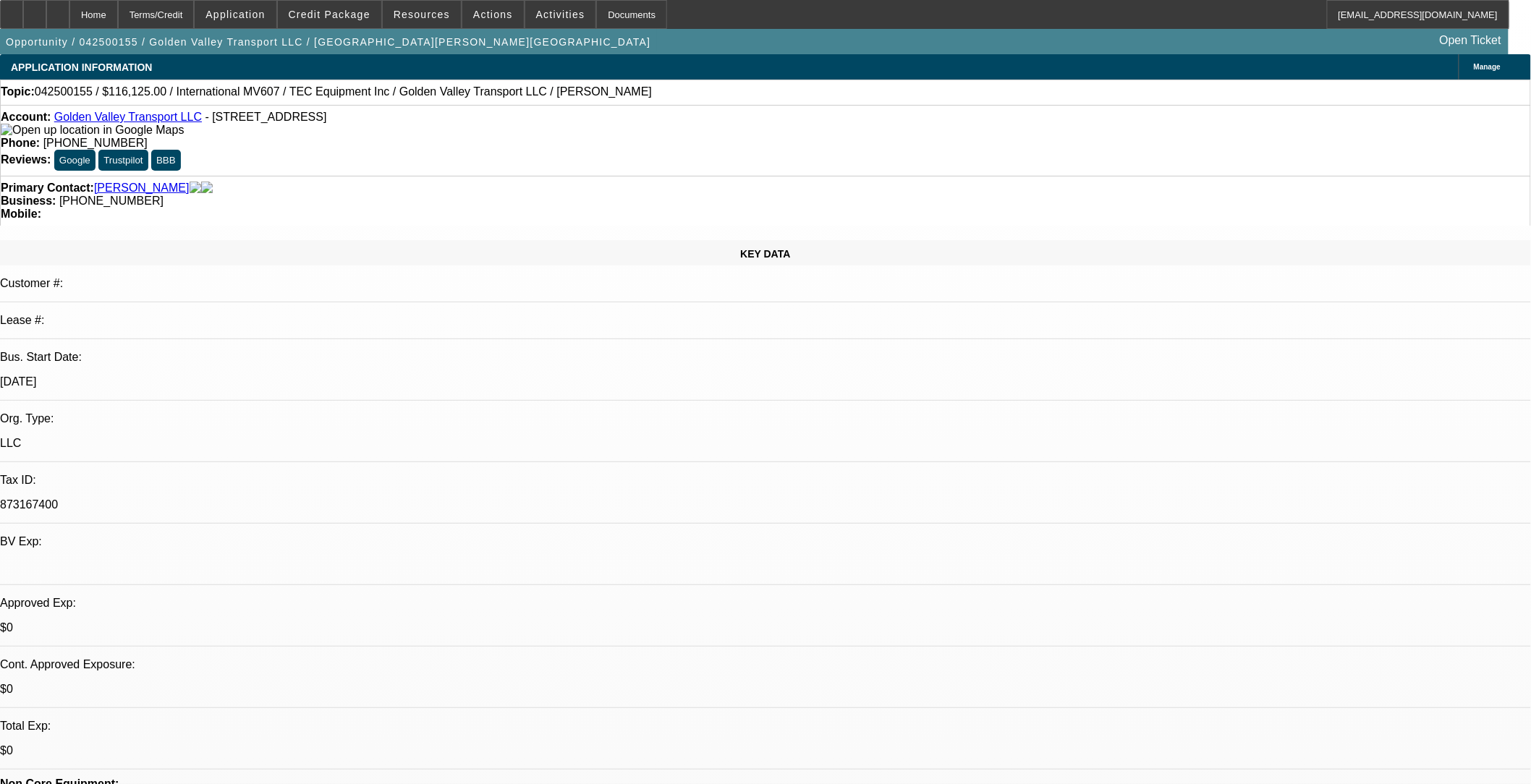
select select "2"
select select "0.1"
select select "1"
select select "2"
select select "4"
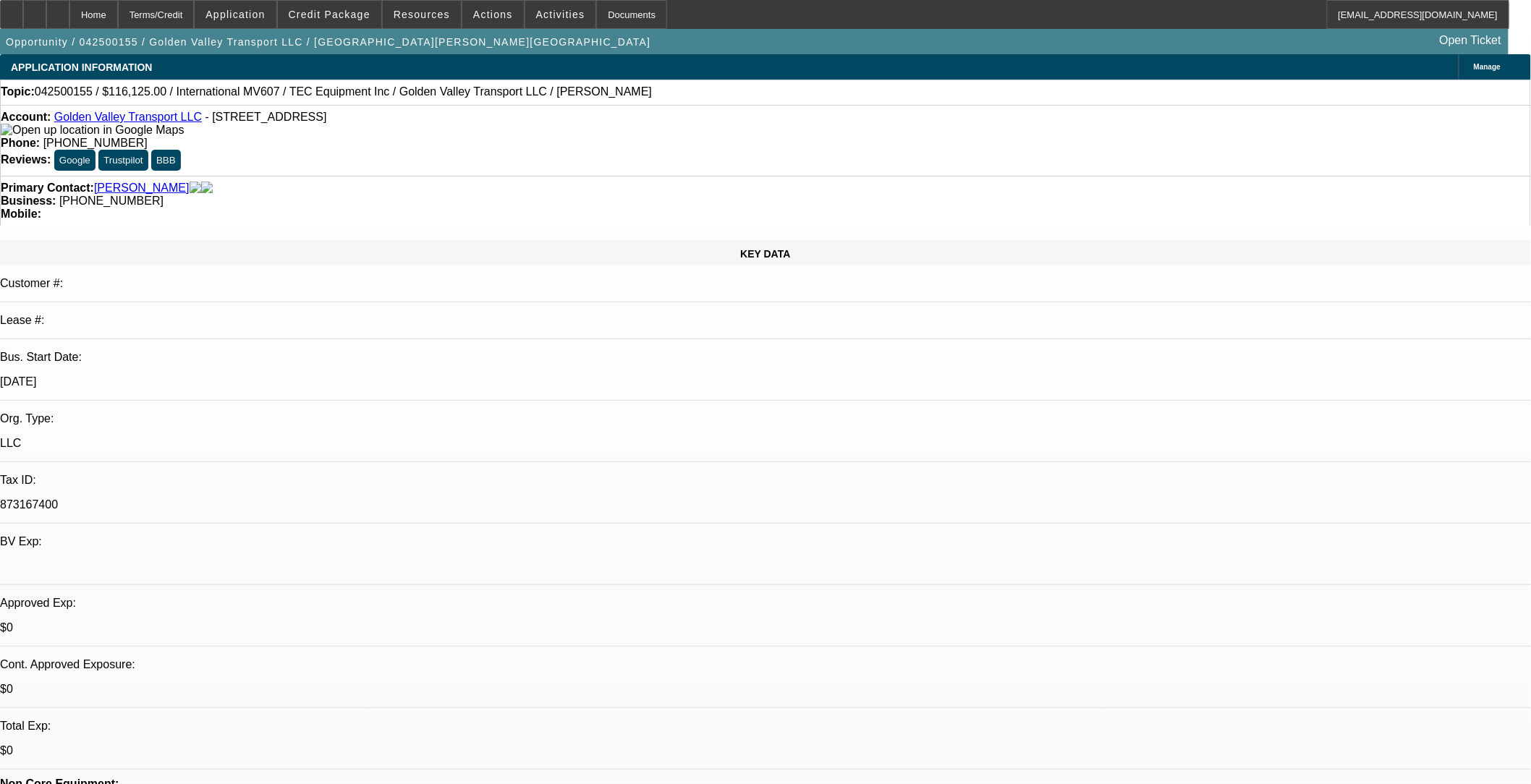
select select "1"
select select "2"
select select "4"
select select "1"
select select "2"
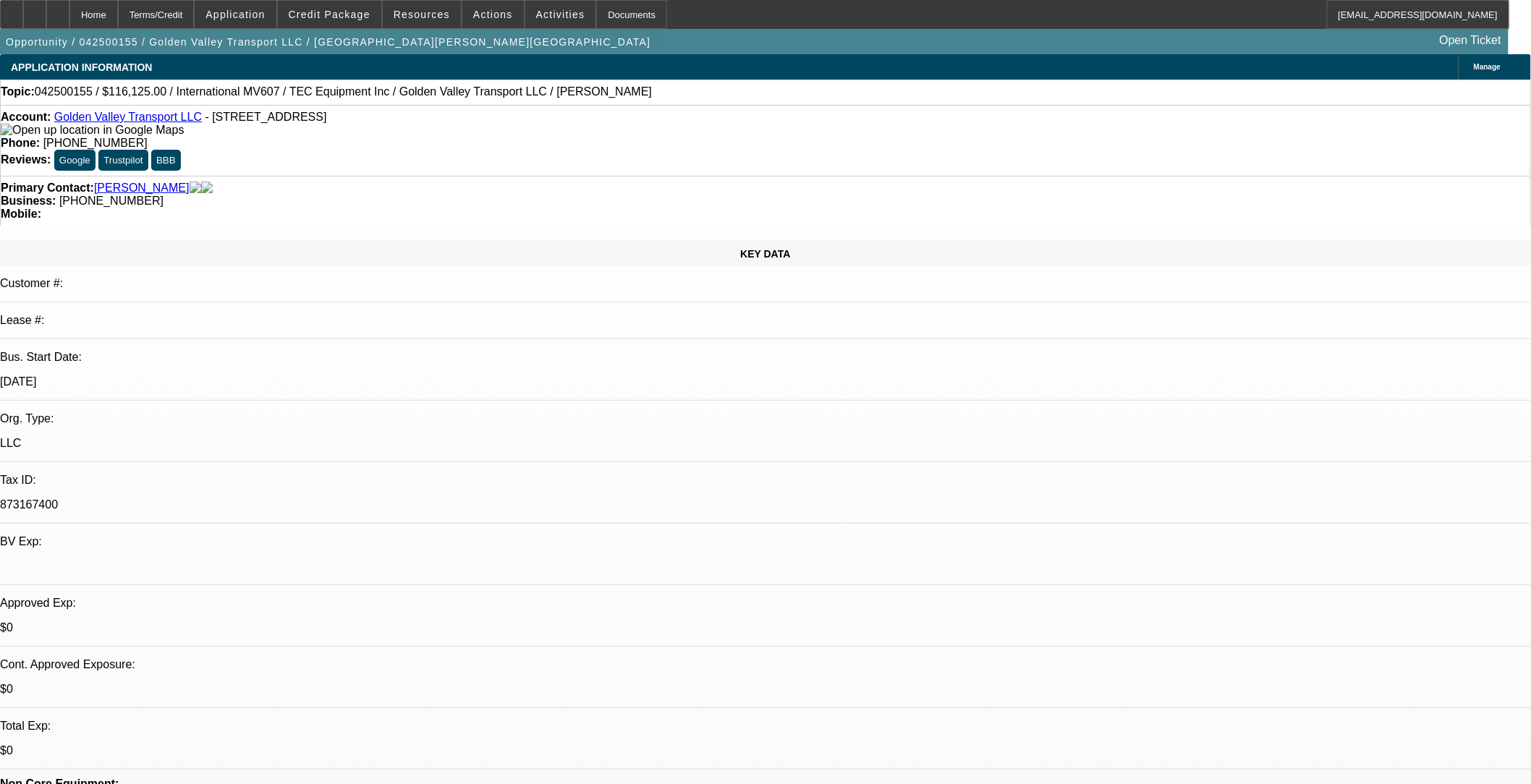
select select "4"
select select "1"
select select "2"
select select "4"
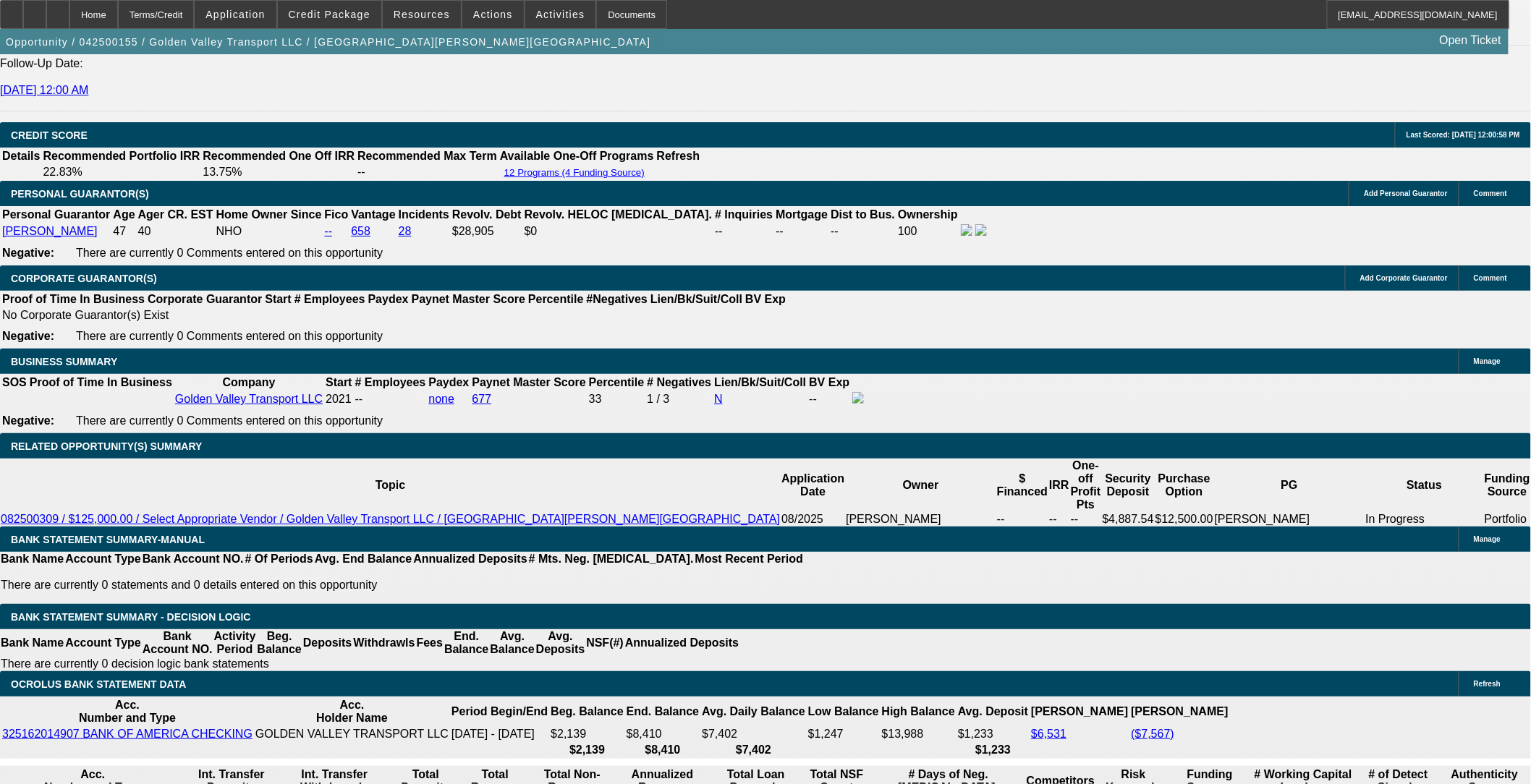
scroll to position [1870, 0]
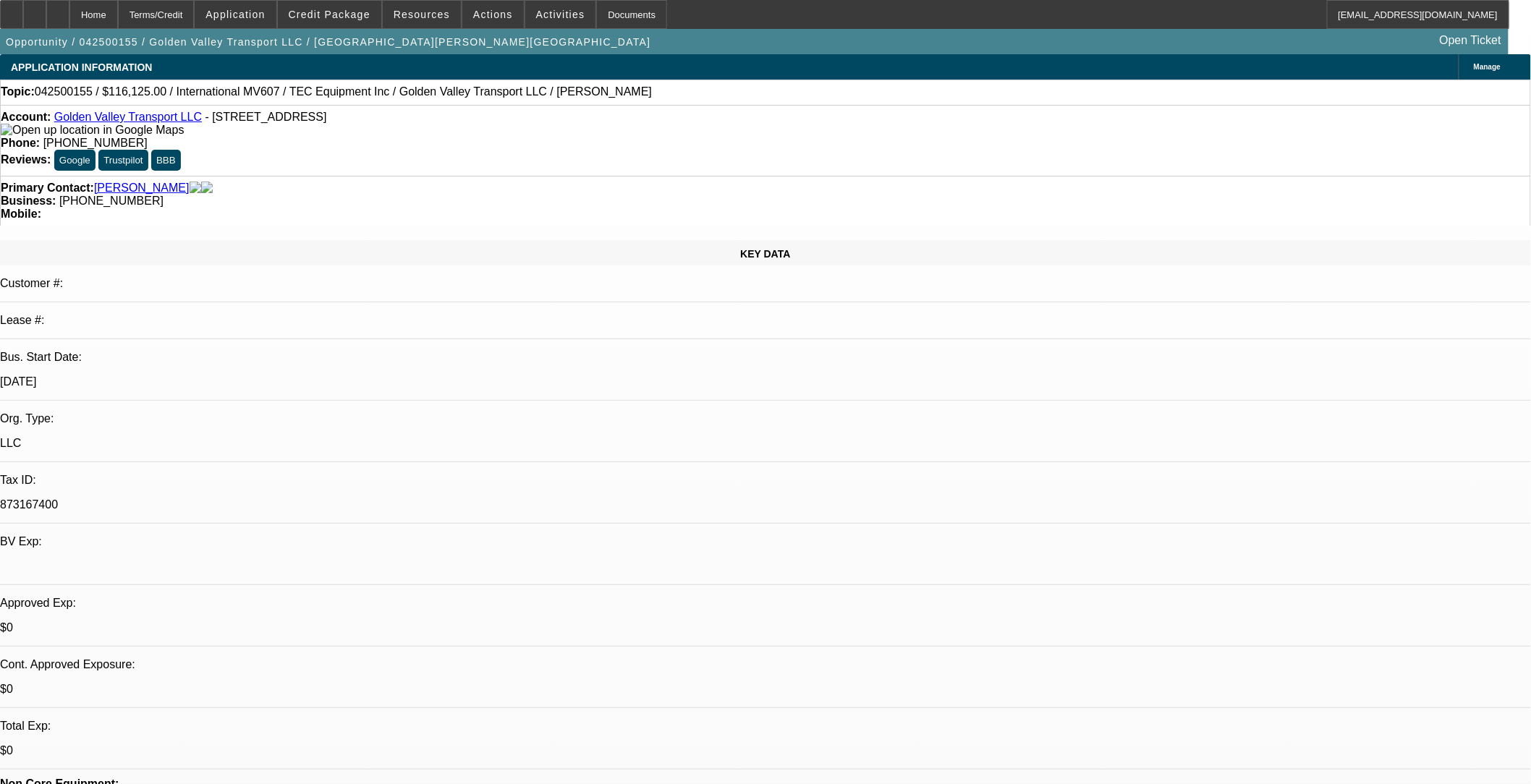
select select "0"
select select "0.1"
select select "0"
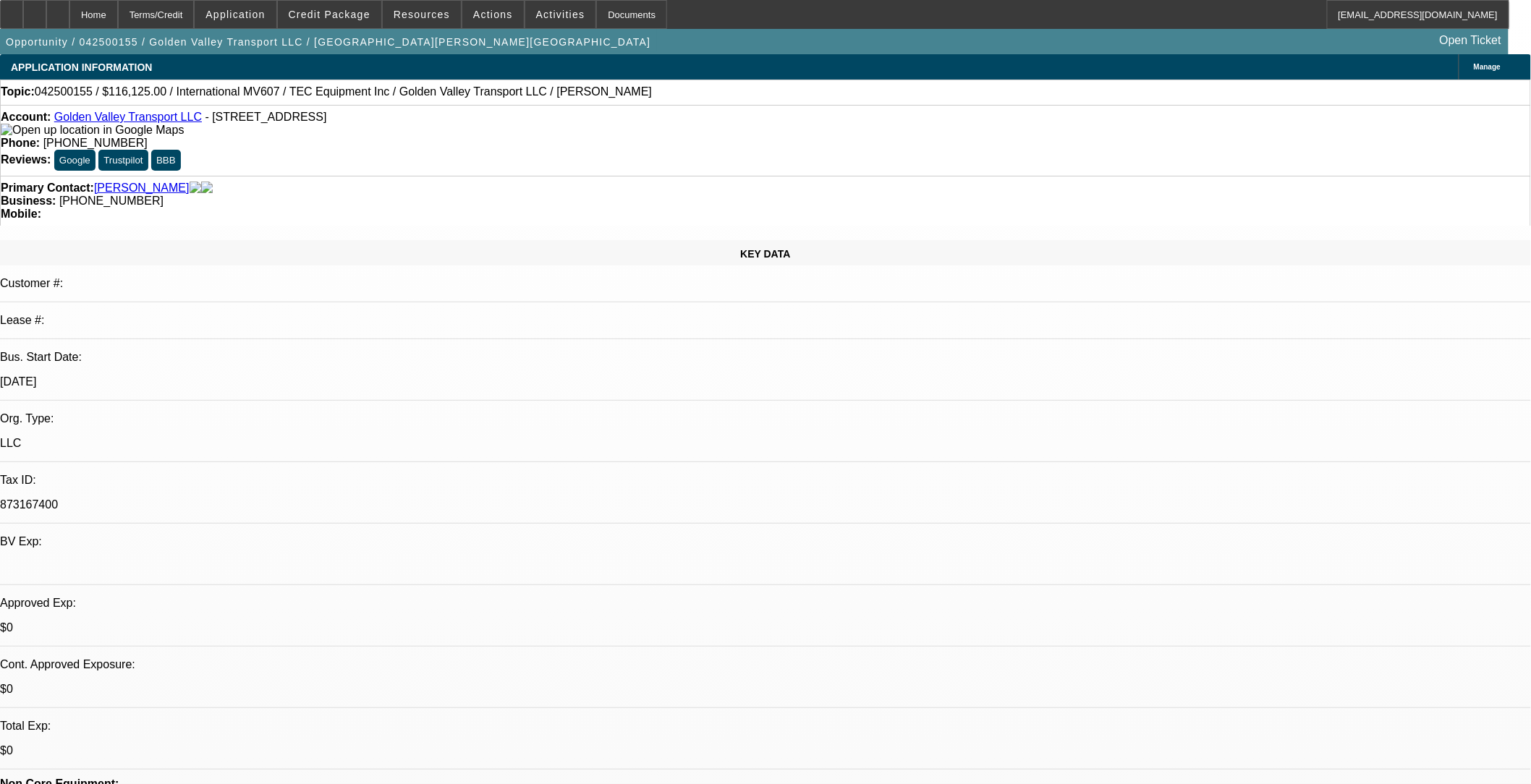
select select "0.1"
select select "0"
select select "0.1"
select select "0"
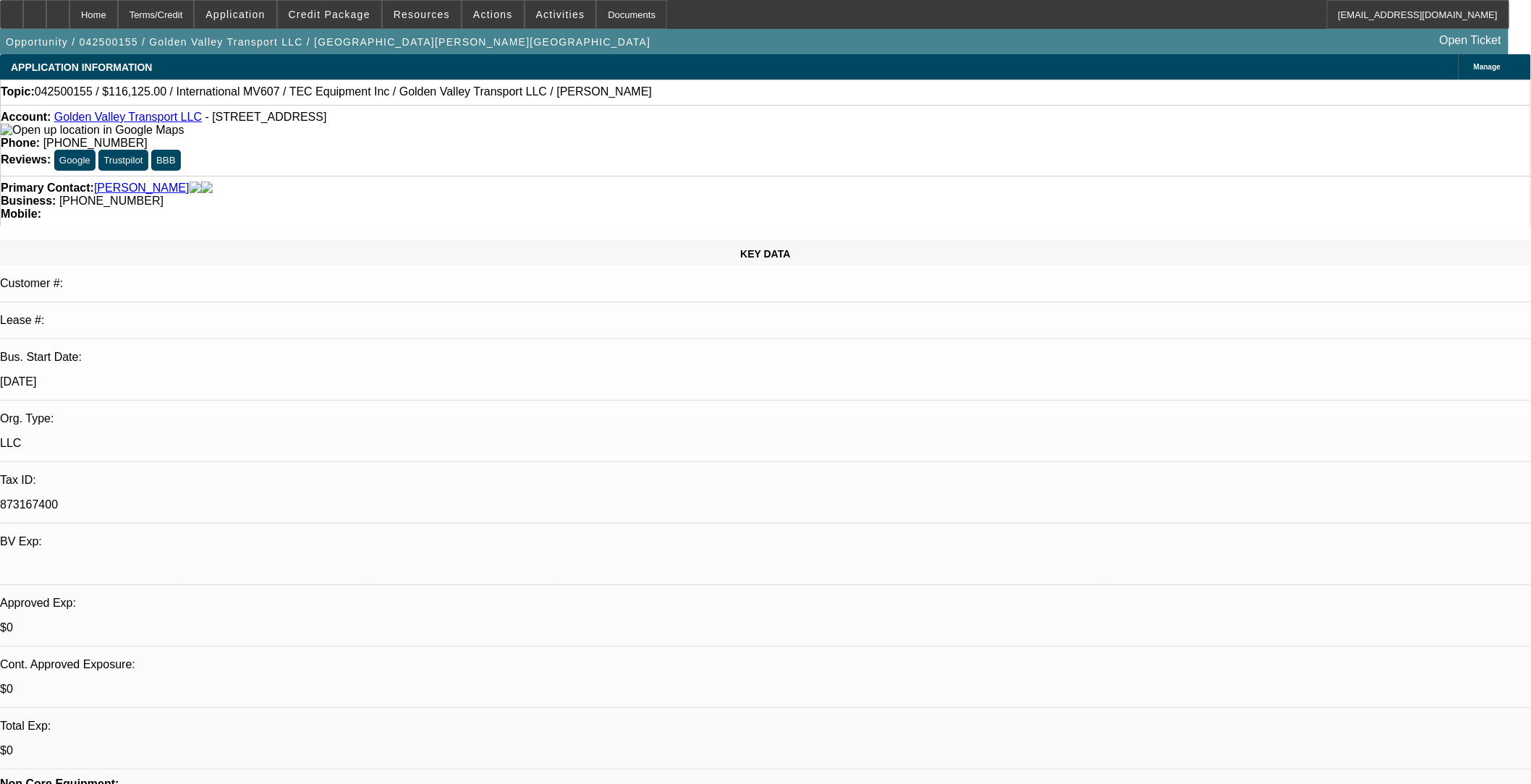
select select "2"
select select "0.1"
select select "1"
select select "2"
select select "4"
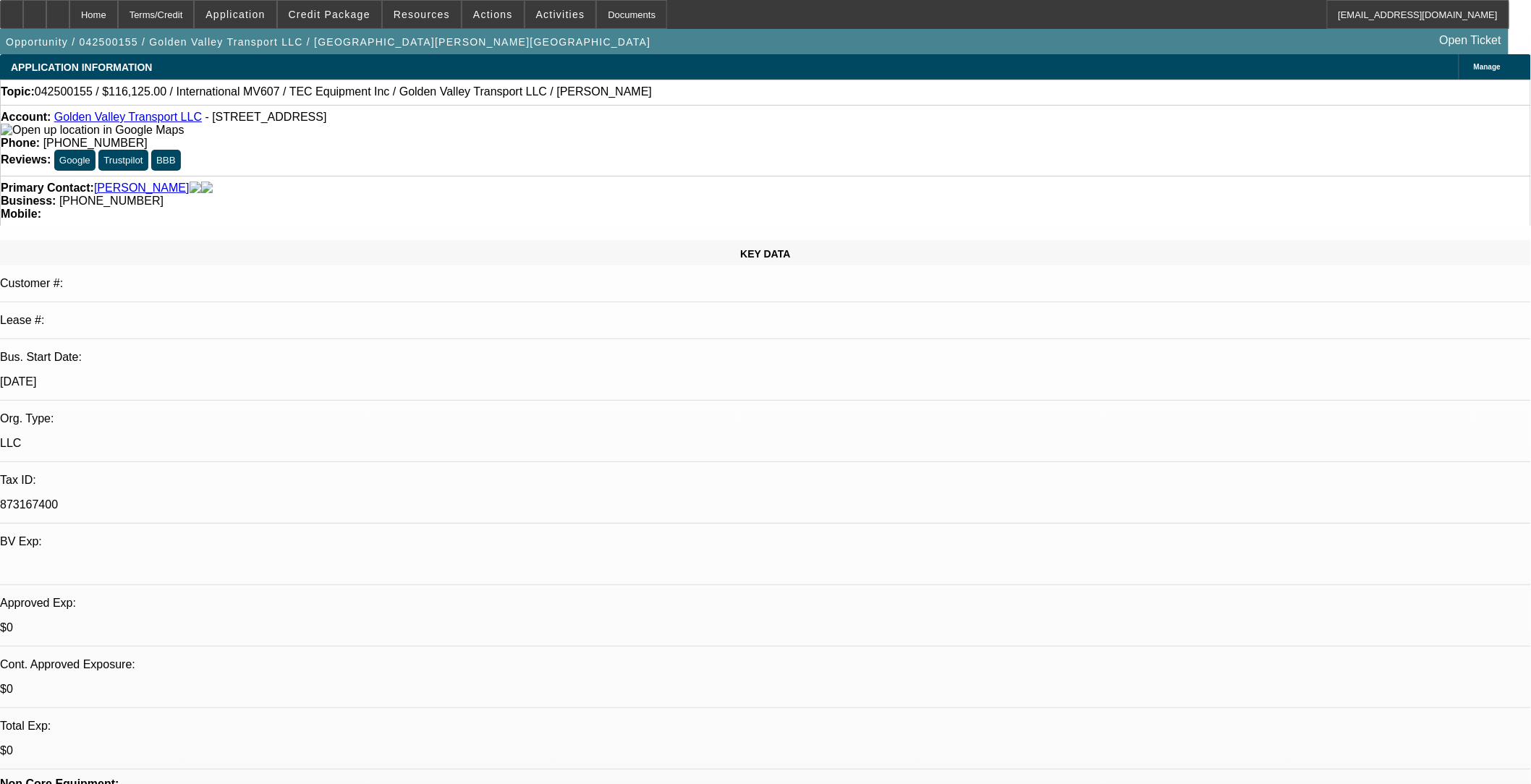
select select "1"
select select "2"
select select "4"
select select "1"
select select "2"
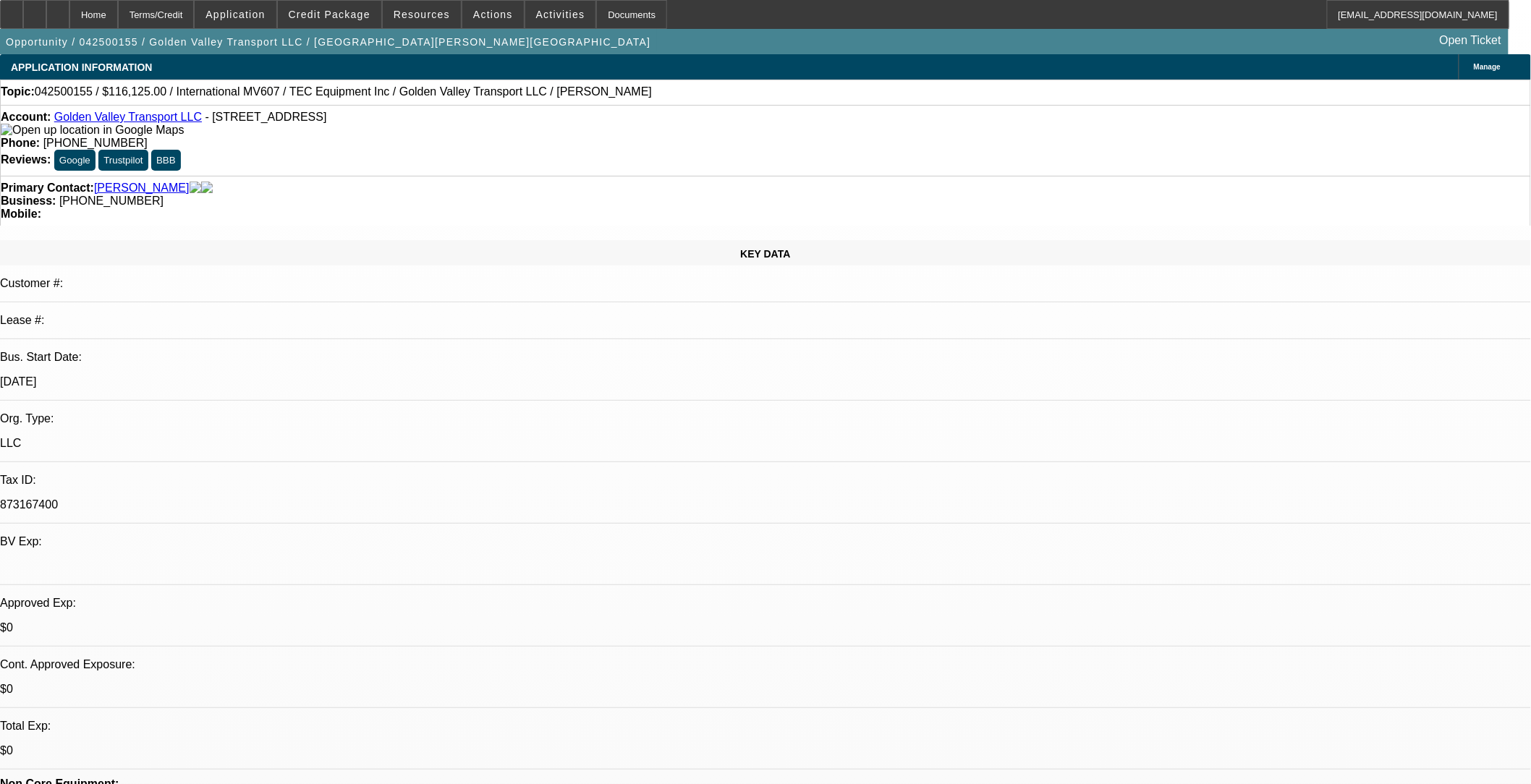
select select "4"
select select "1"
select select "2"
select select "4"
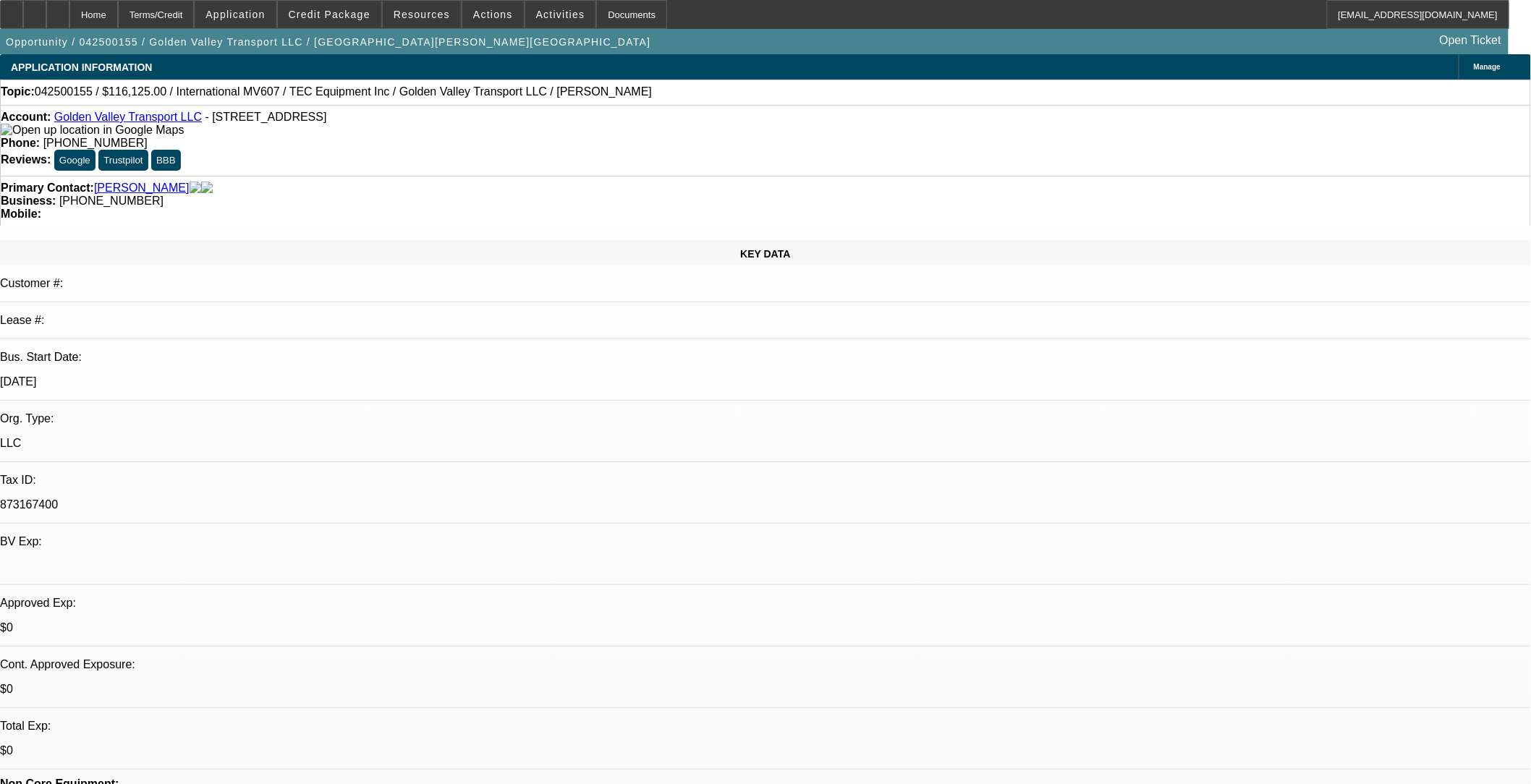
type input "tax"
